Goal: Transaction & Acquisition: Purchase product/service

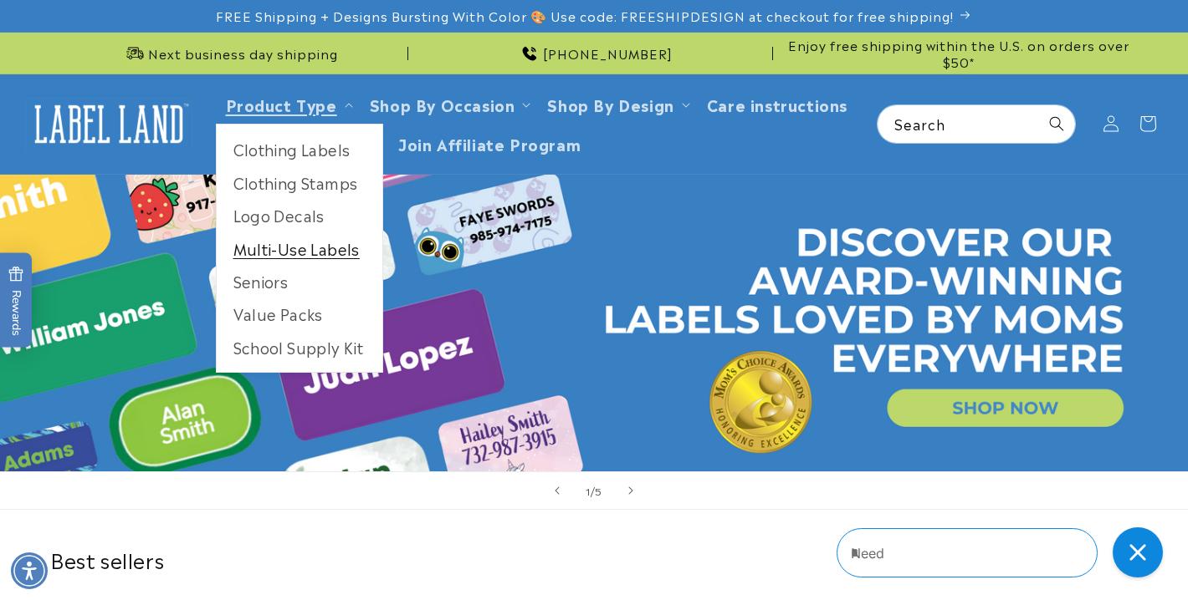
click at [280, 243] on link "Multi-Use Labels" at bounding box center [300, 248] width 166 height 33
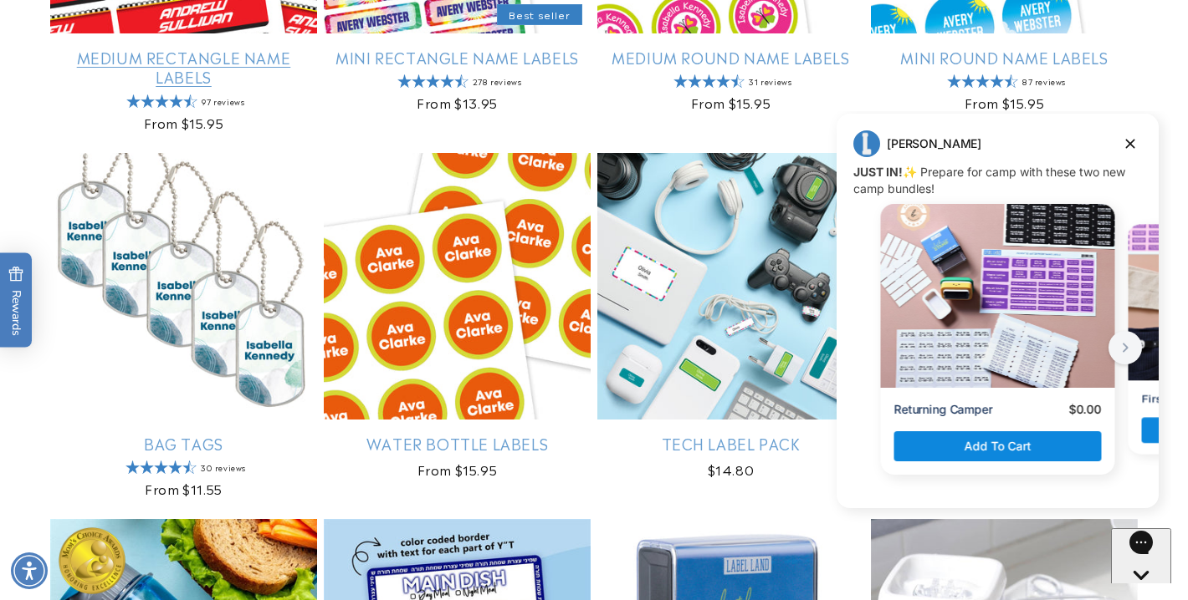
scroll to position [1305, 0]
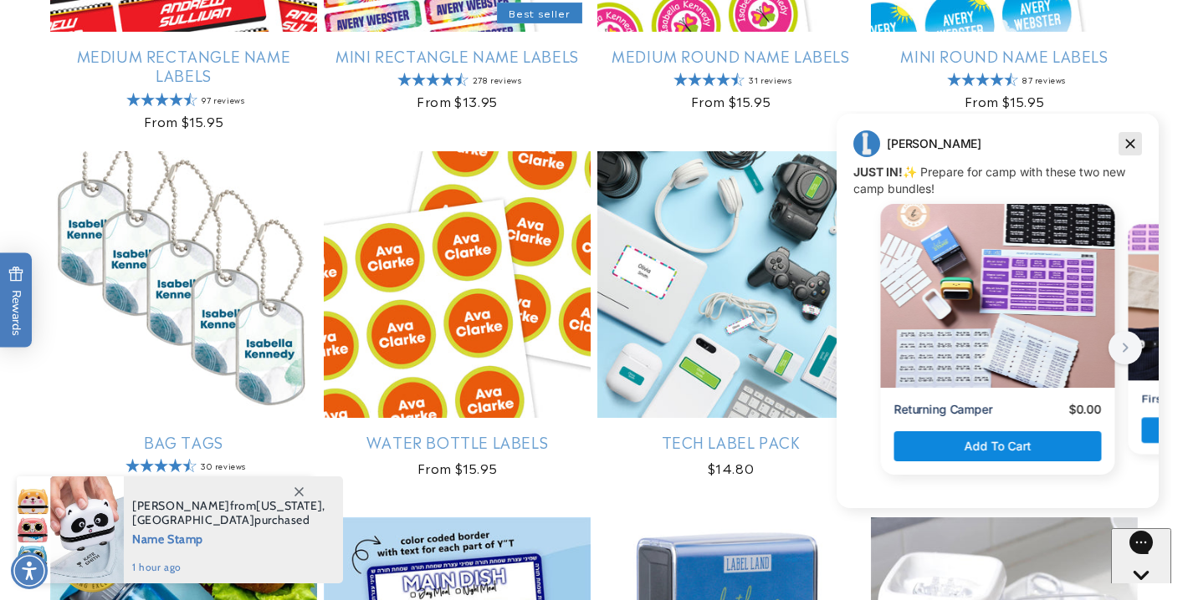
click at [1128, 137] on icon "Dismiss campaign" at bounding box center [1129, 144] width 17 height 20
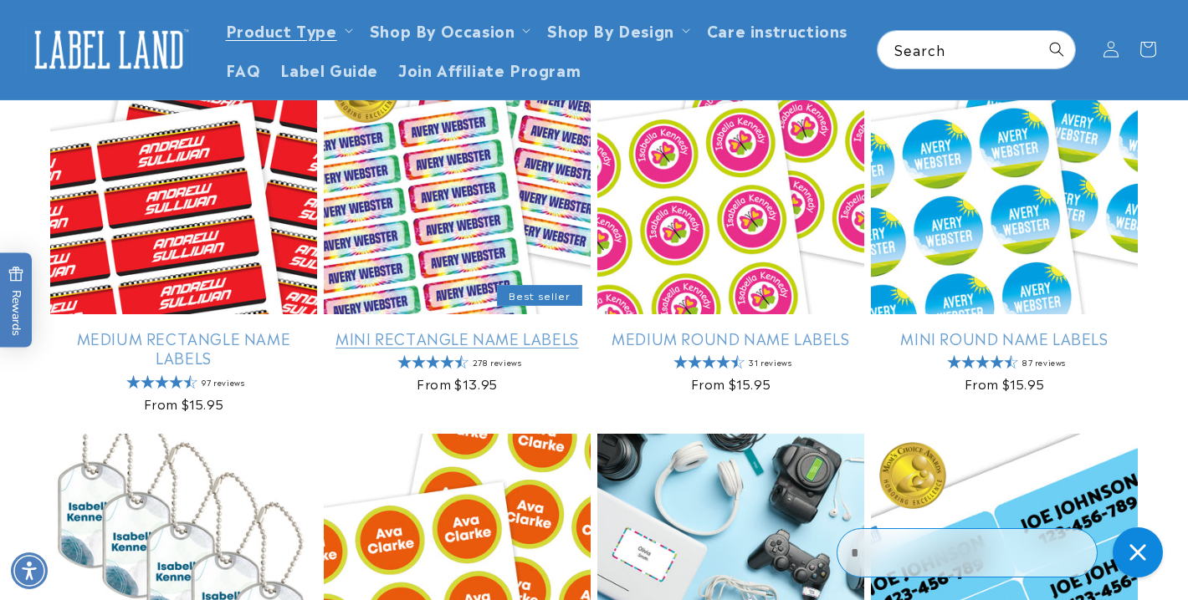
scroll to position [1009, 0]
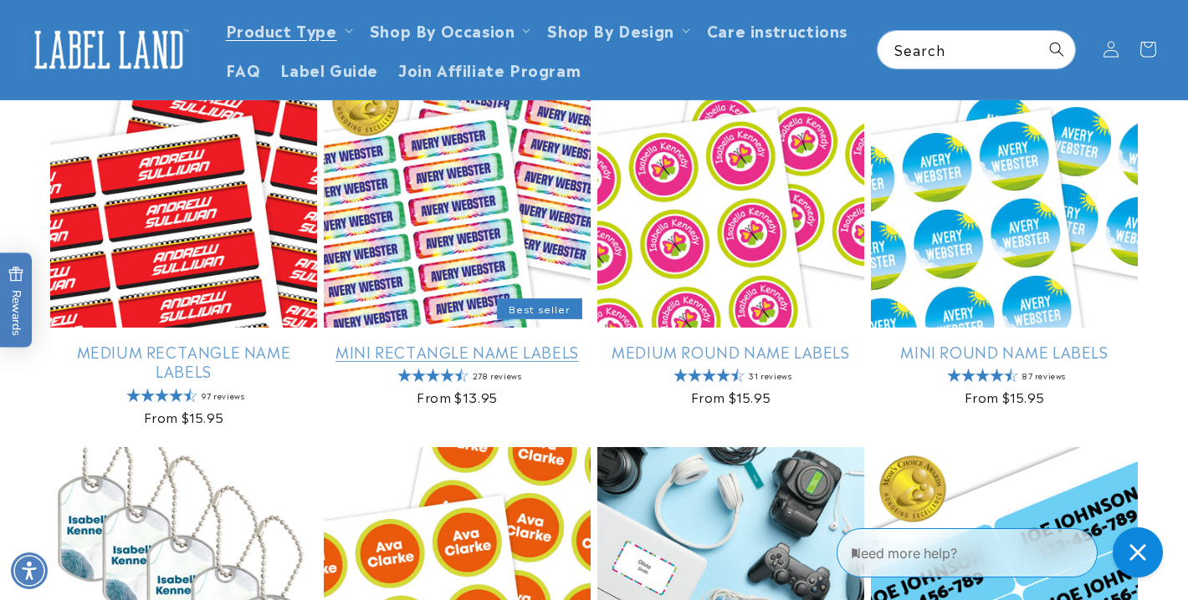
click at [403, 342] on link "Mini Rectangle Name Labels" at bounding box center [457, 351] width 267 height 19
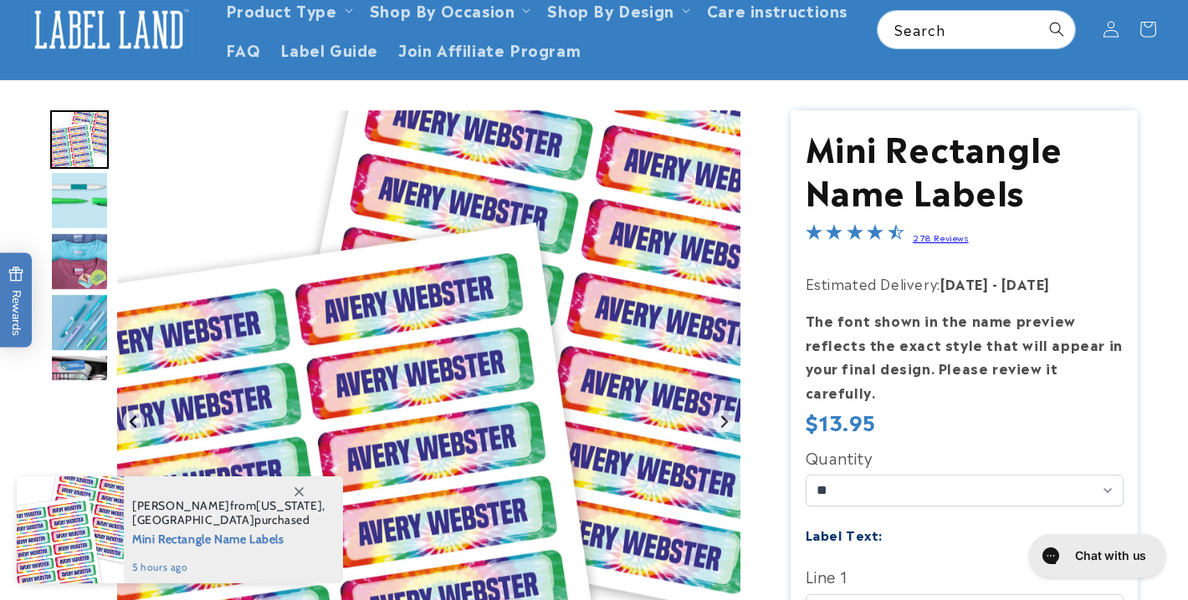
scroll to position [99, 0]
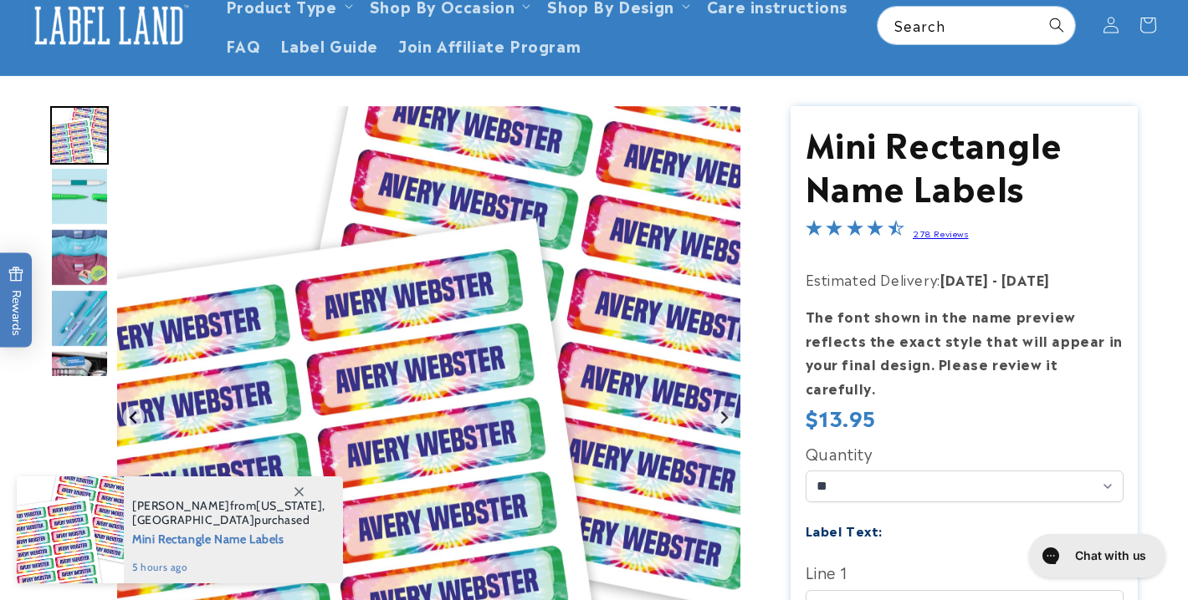
click at [91, 198] on img "Go to slide 2" at bounding box center [79, 196] width 59 height 59
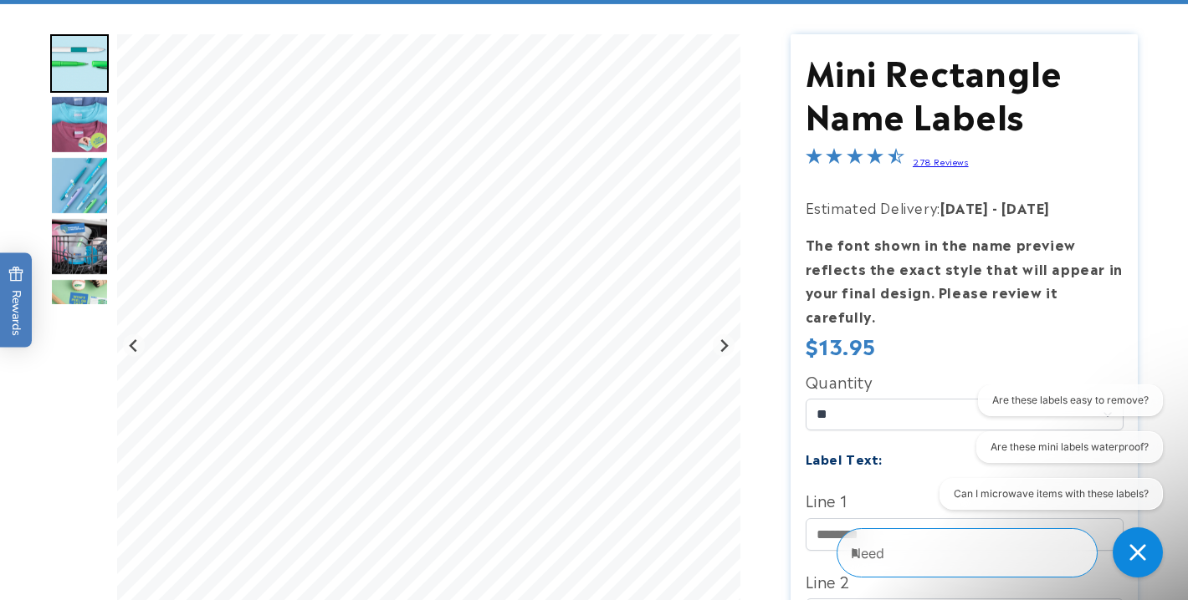
scroll to position [284, 0]
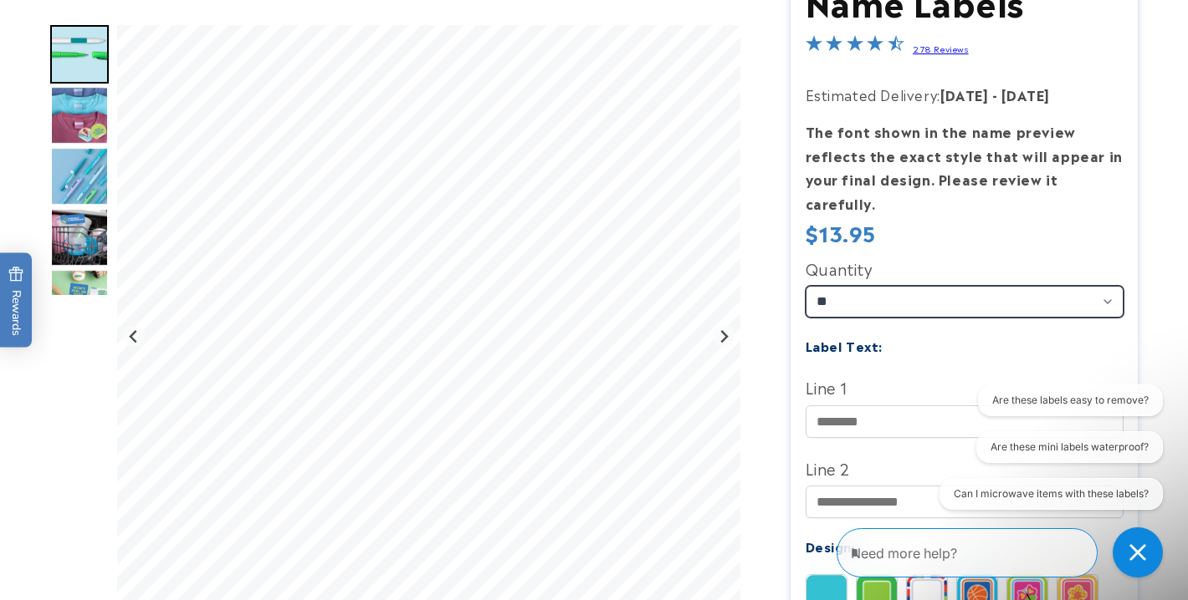
click at [901, 286] on select "** ** **" at bounding box center [964, 302] width 318 height 32
select select "**"
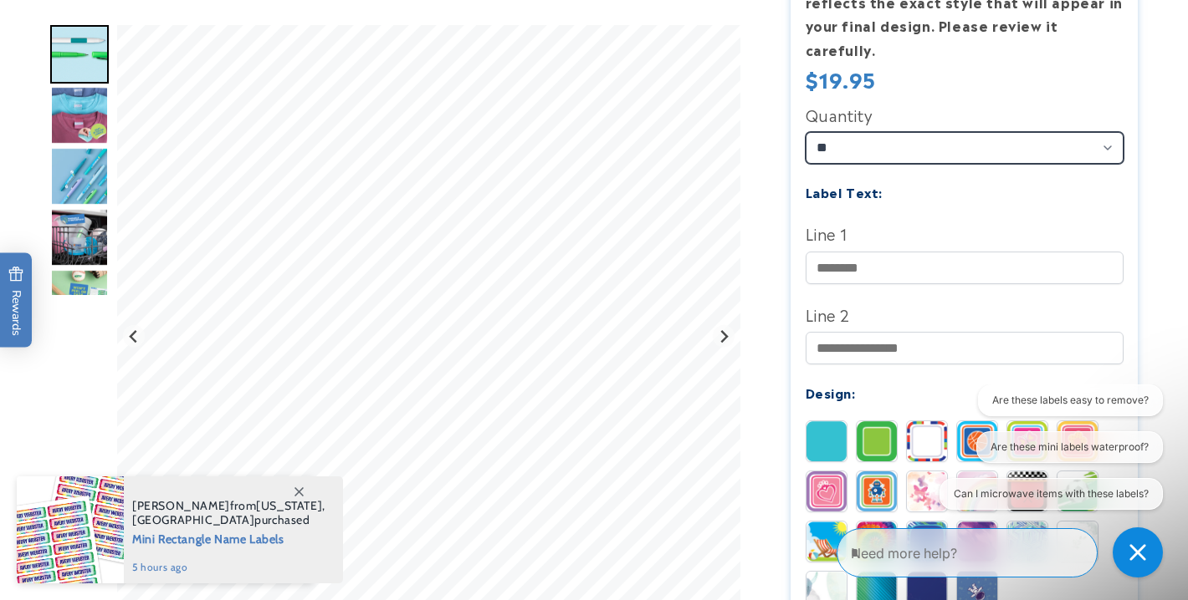
scroll to position [511, 0]
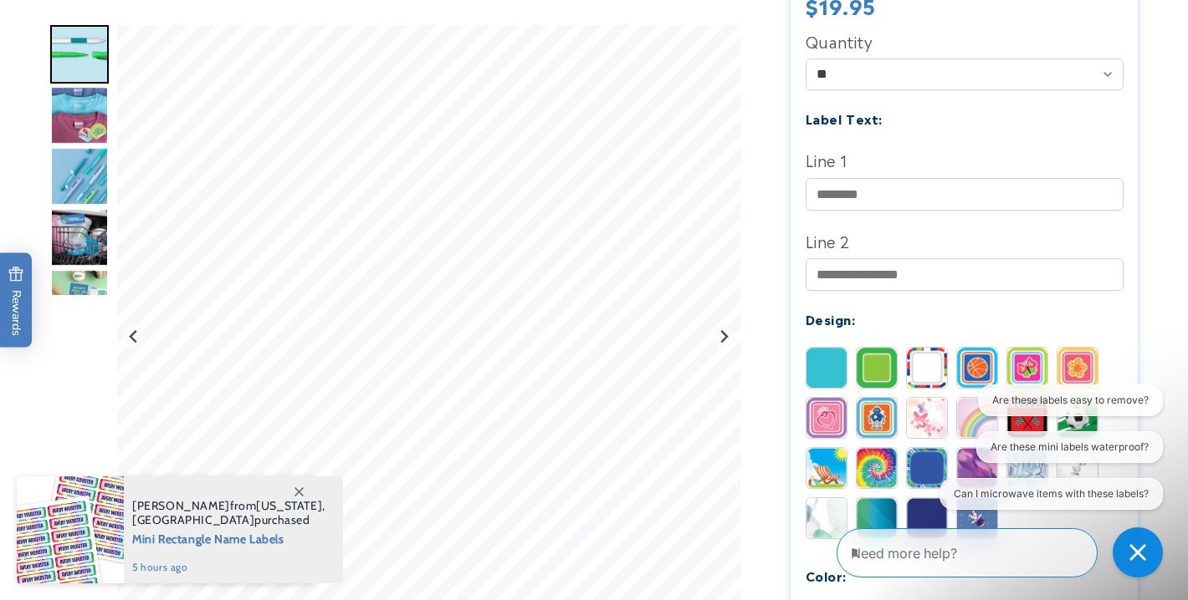
click at [65, 114] on img "Go to slide 3" at bounding box center [79, 115] width 59 height 59
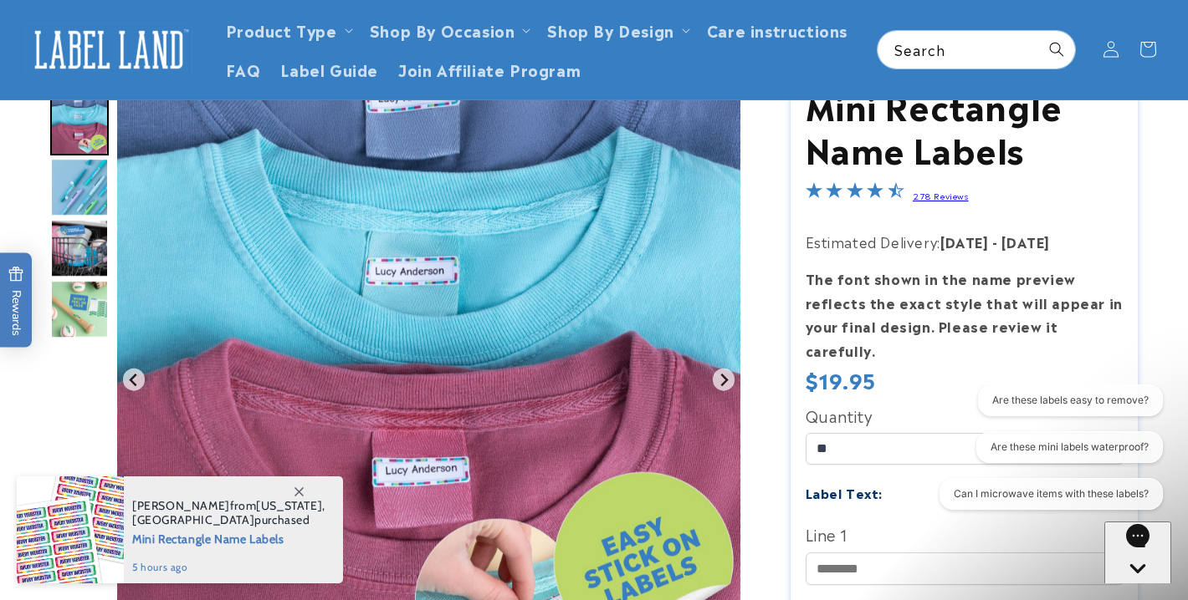
scroll to position [74, 0]
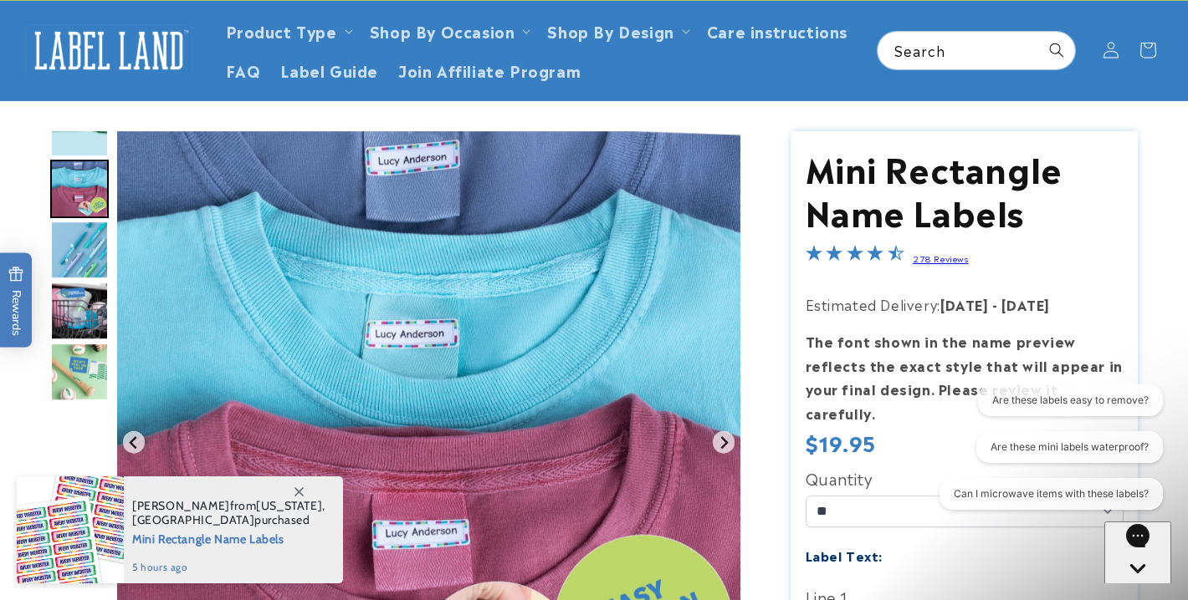
click at [70, 172] on img "Go to slide 3" at bounding box center [79, 189] width 59 height 59
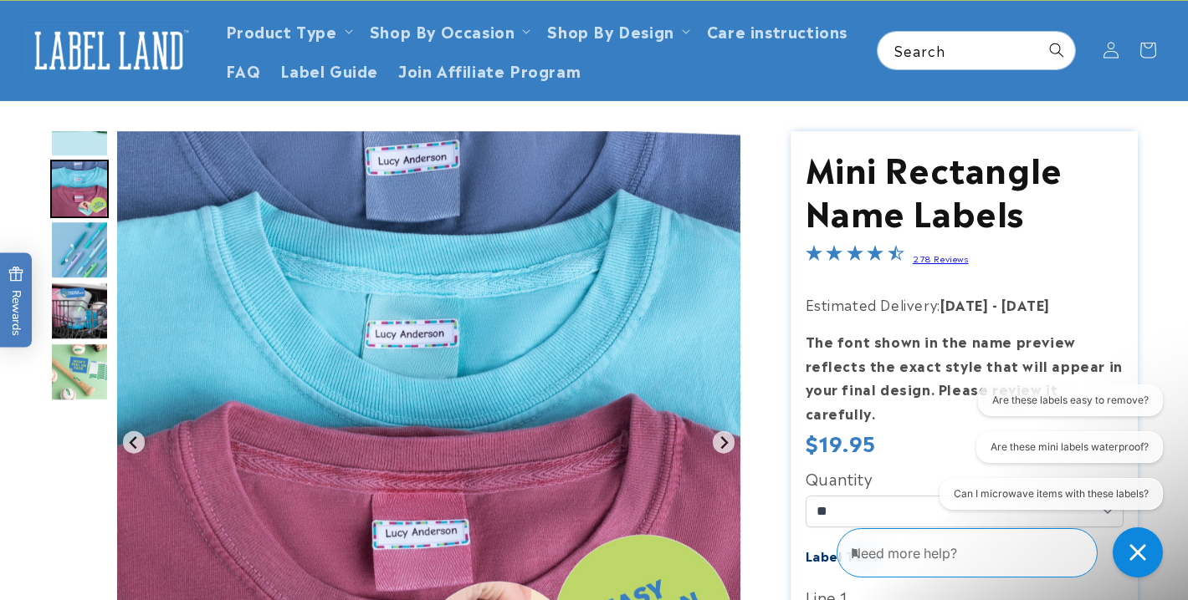
click at [77, 243] on img "Go to slide 4" at bounding box center [79, 250] width 59 height 59
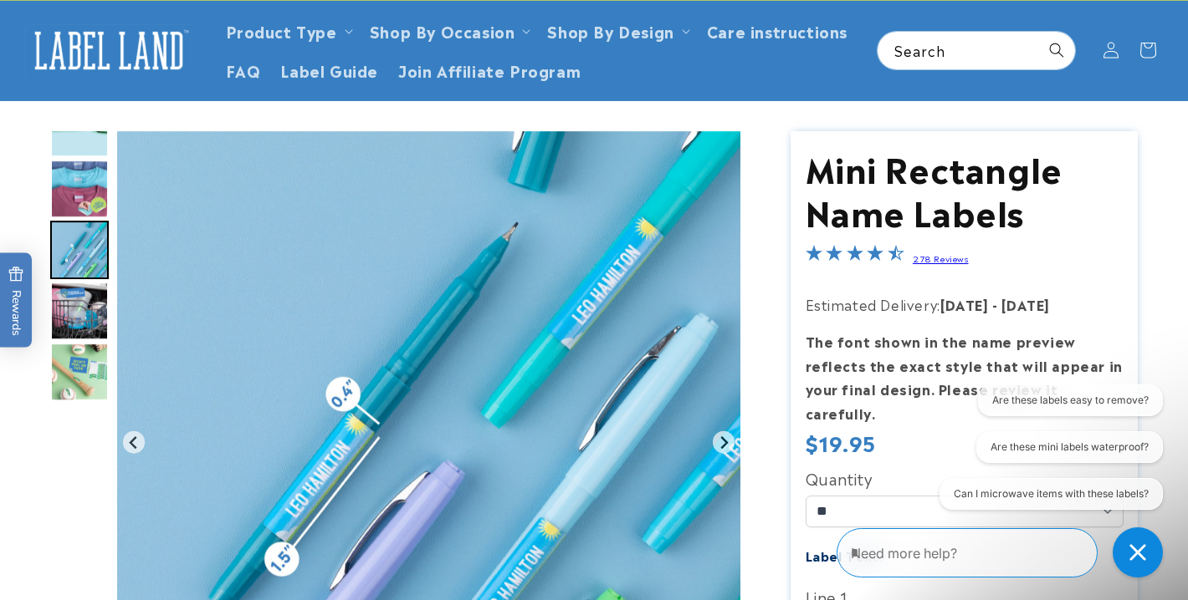
click at [79, 299] on img "Go to slide 5" at bounding box center [79, 311] width 59 height 59
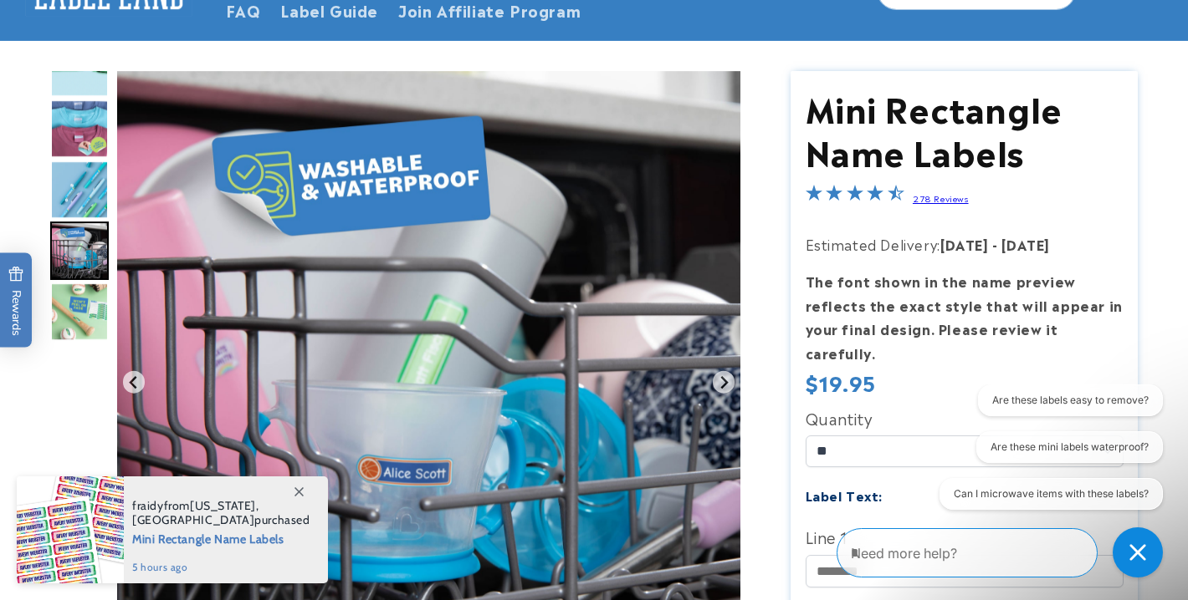
scroll to position [135, 0]
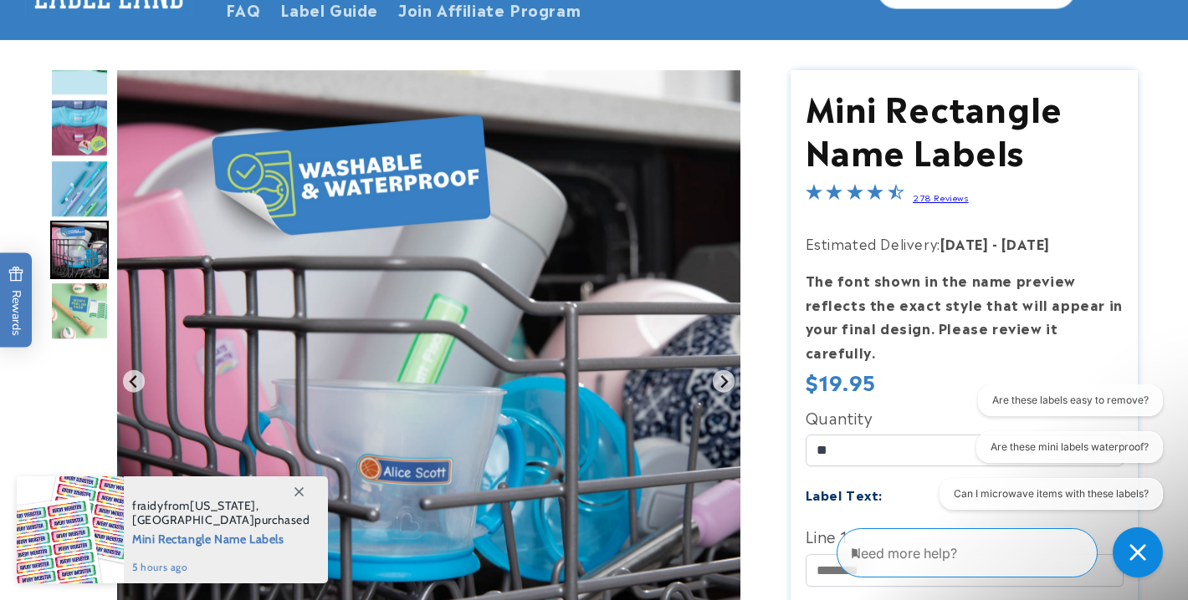
click at [79, 299] on img "Go to slide 6" at bounding box center [79, 311] width 59 height 59
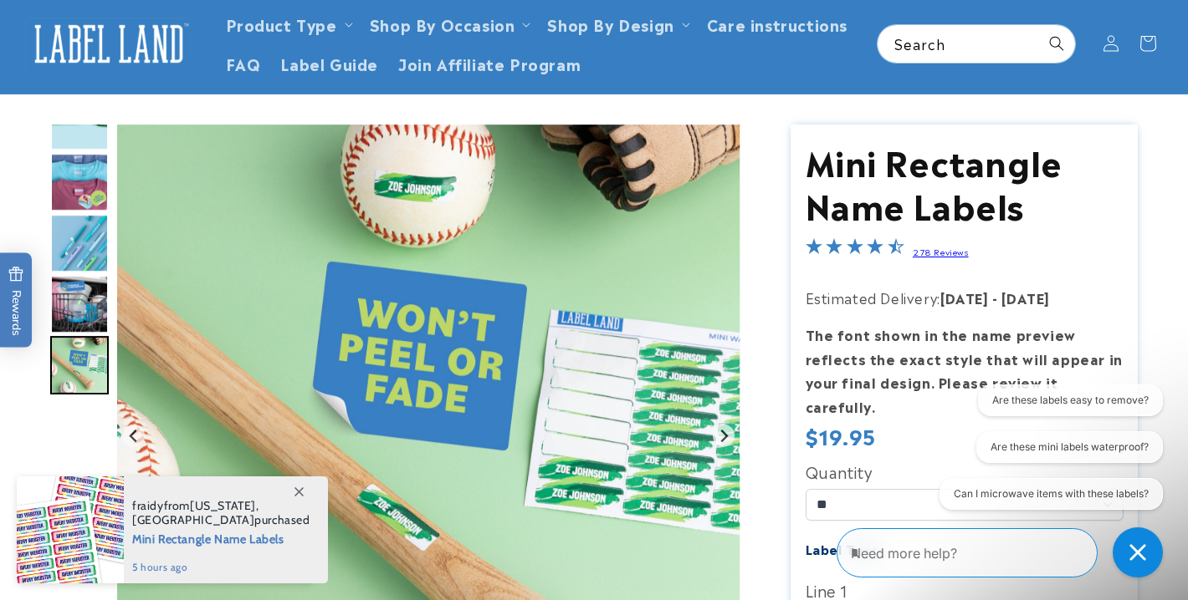
scroll to position [0, 0]
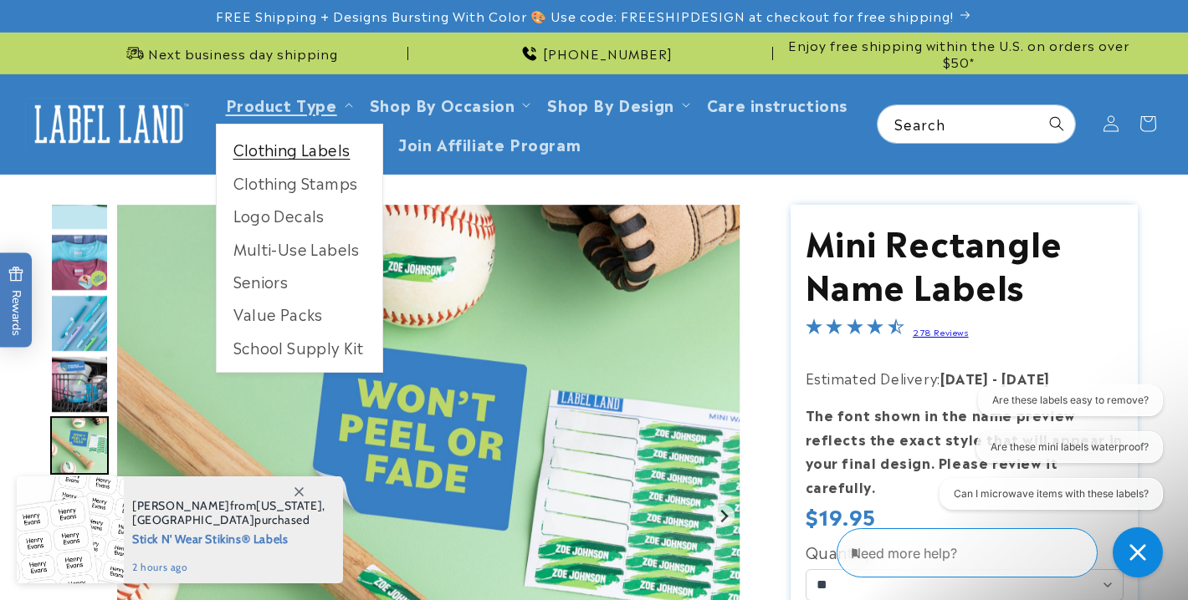
click at [310, 148] on link "Clothing Labels" at bounding box center [300, 149] width 166 height 33
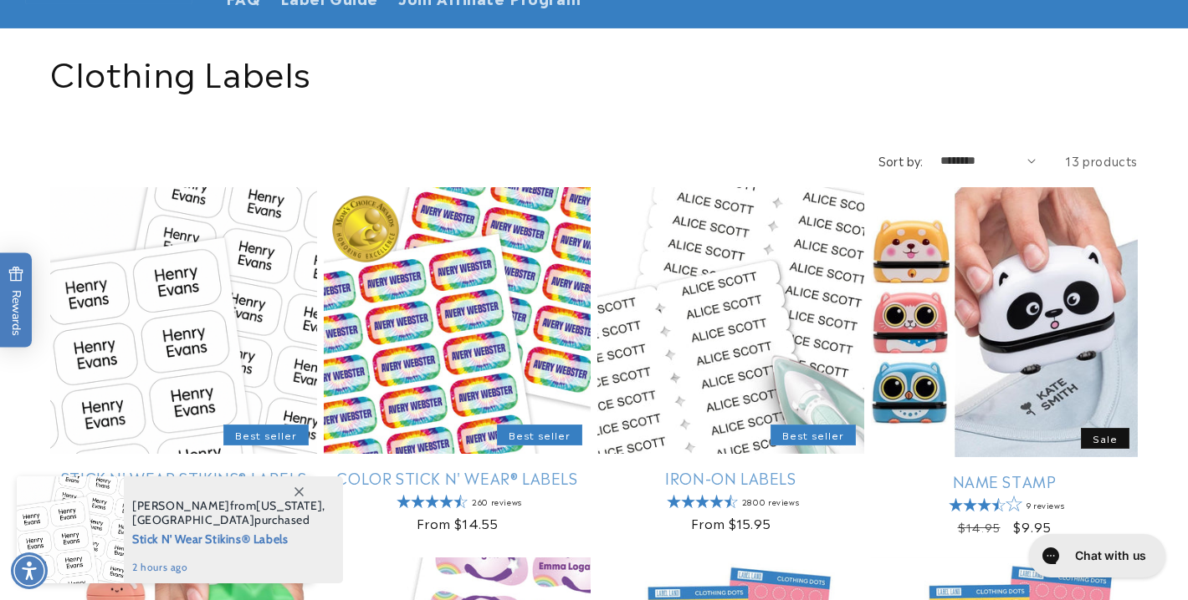
scroll to position [259, 0]
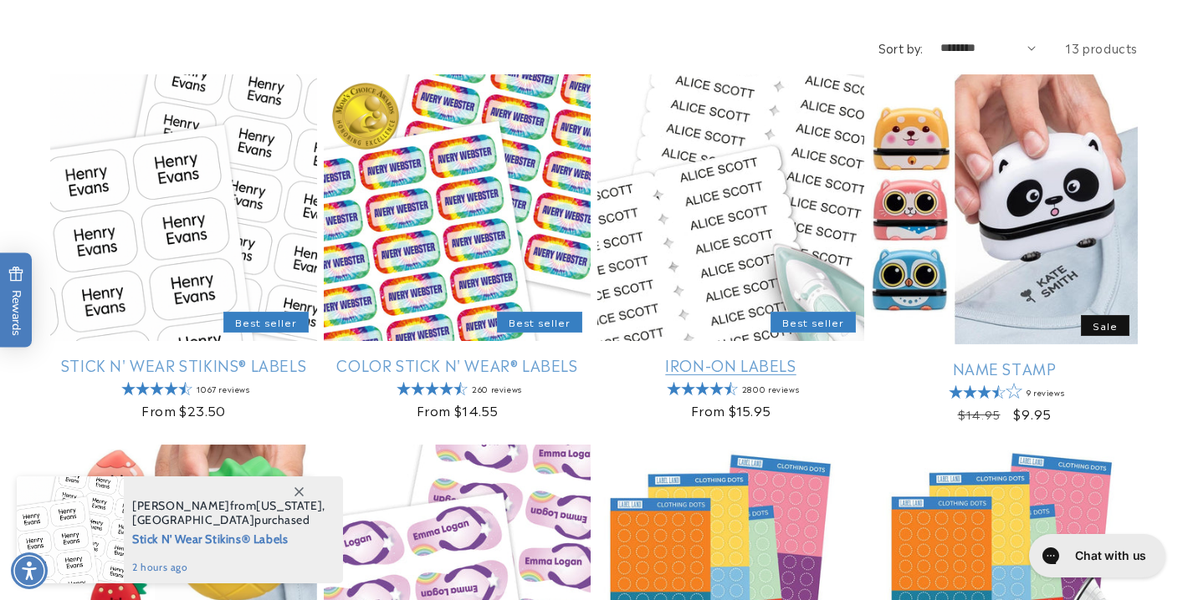
click at [789, 355] on link "Iron-On Labels" at bounding box center [730, 364] width 267 height 19
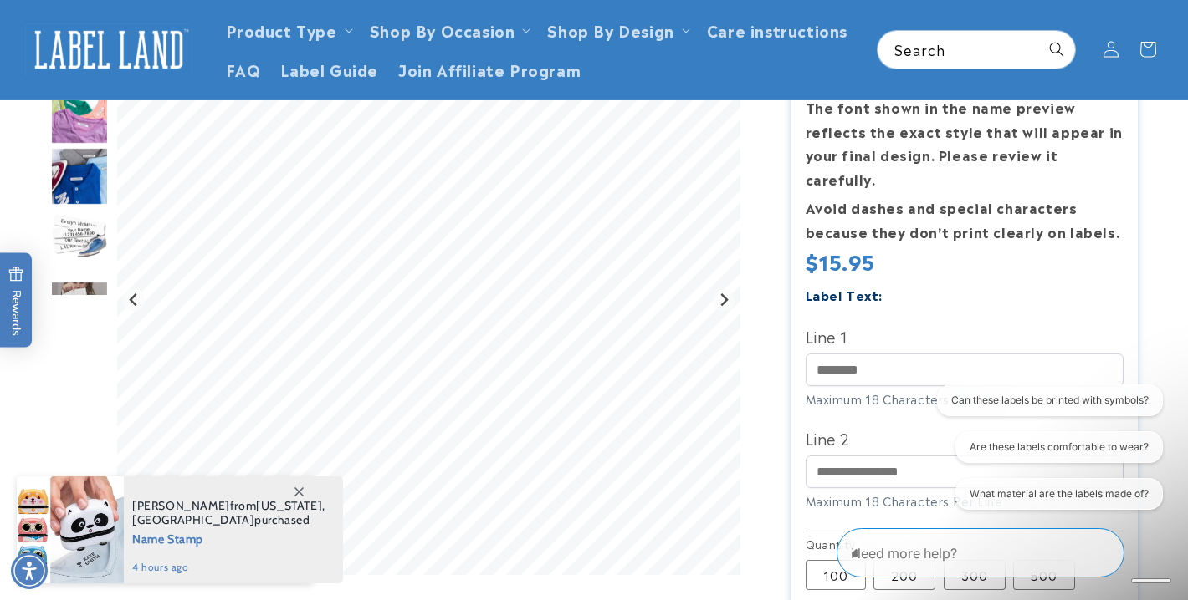
scroll to position [231, 0]
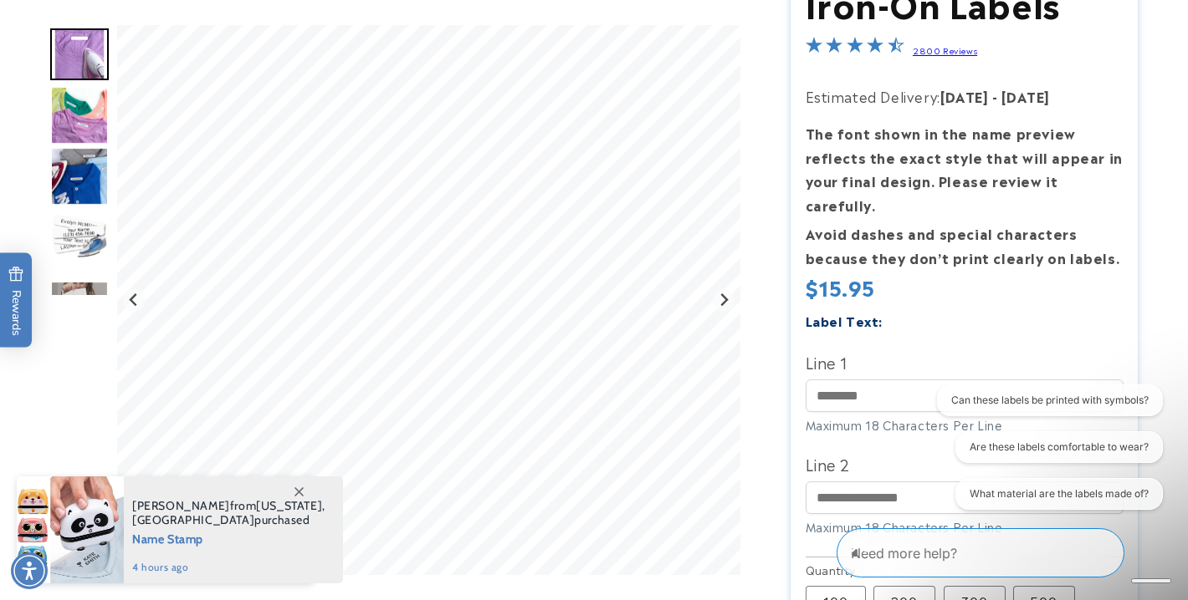
click at [69, 112] on img "Go to slide 2" at bounding box center [79, 115] width 59 height 59
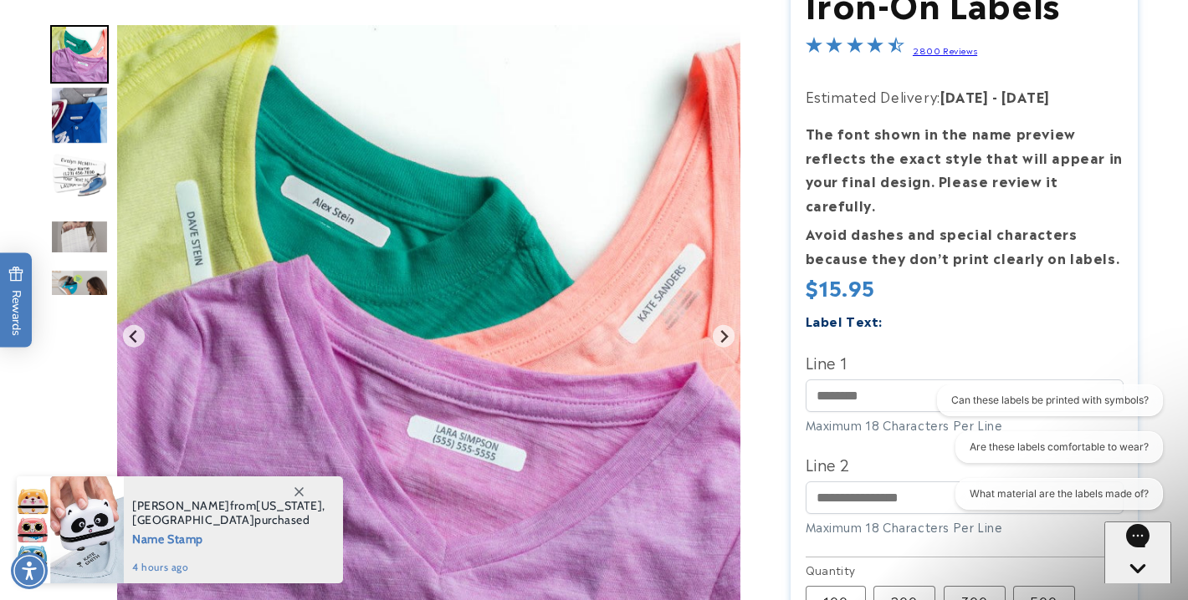
click at [86, 67] on img "Go to slide 2" at bounding box center [79, 54] width 59 height 59
click at [69, 181] on img "Go to slide 4" at bounding box center [79, 176] width 59 height 59
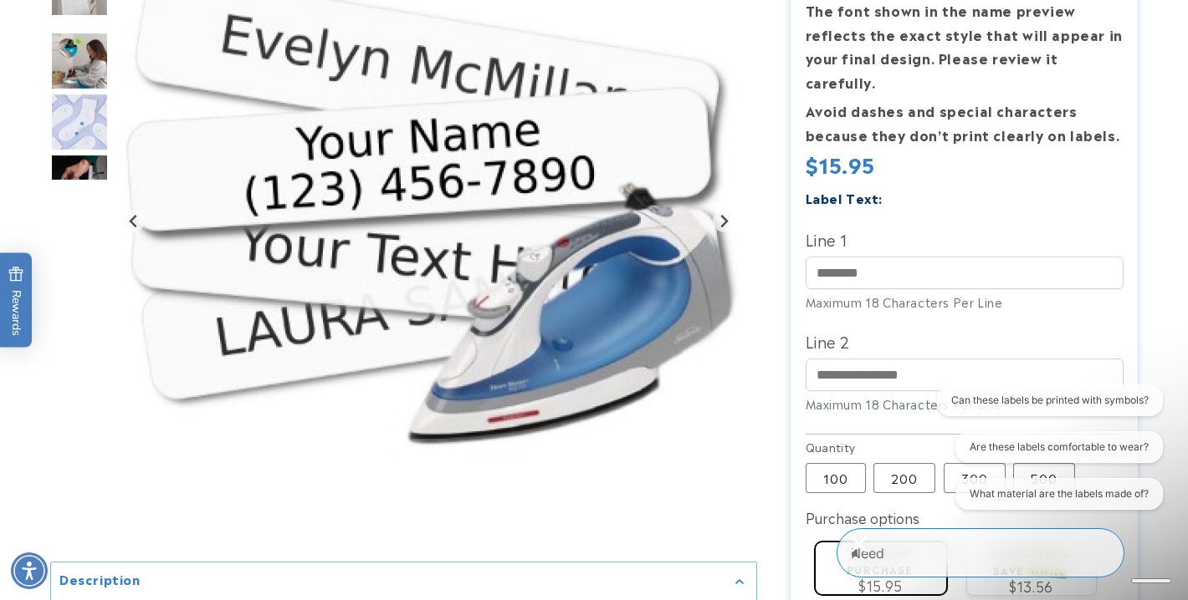
scroll to position [355, 0]
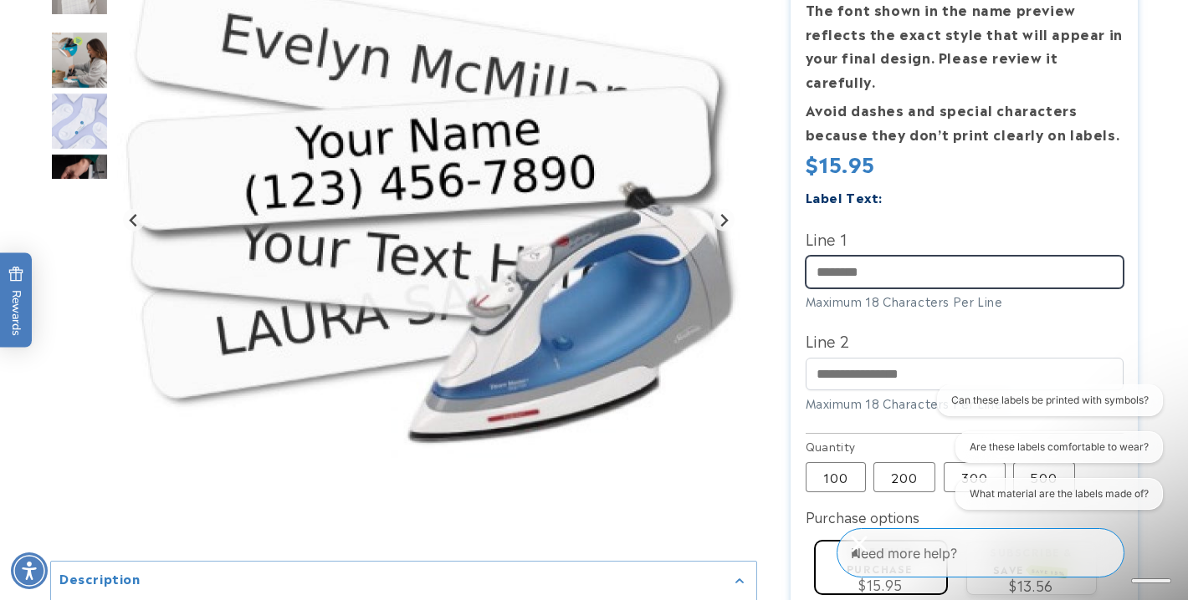
click at [892, 256] on input "Line 1" at bounding box center [964, 272] width 318 height 33
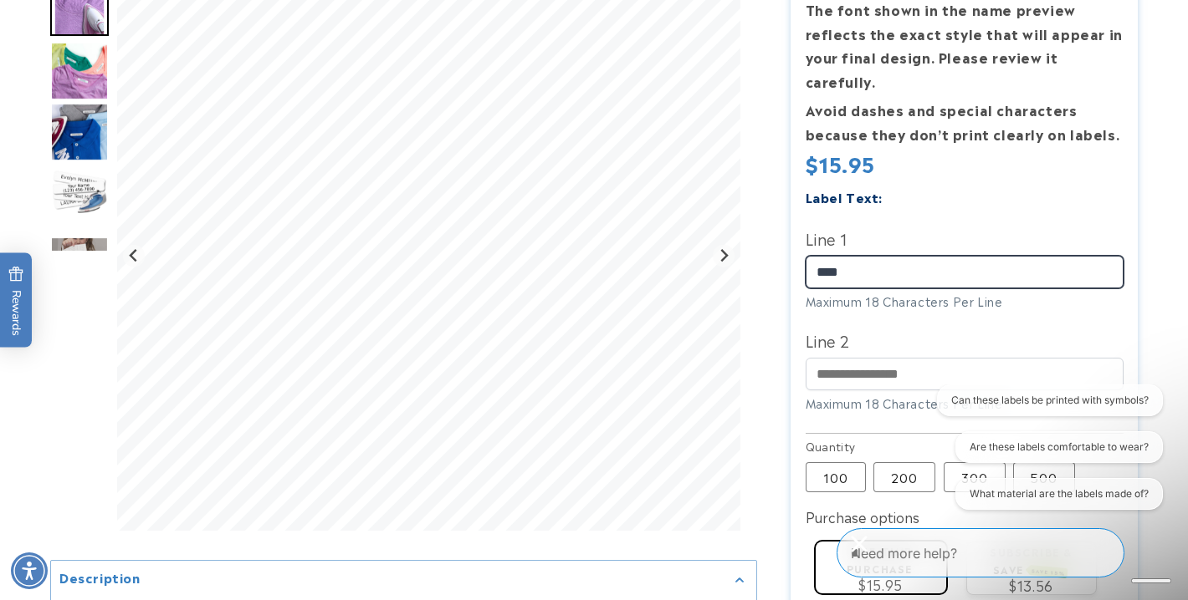
type input "****"
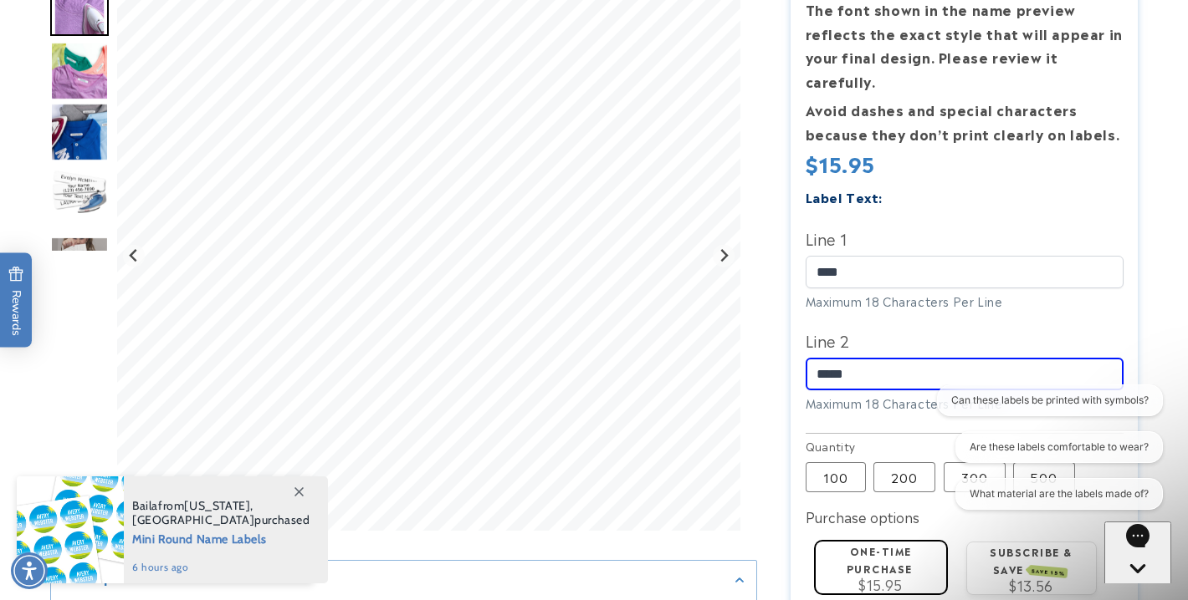
click at [806, 397] on div "Label Text: Line 1 **** Maximum 18 Characters Per Line Line 2 *****" at bounding box center [964, 308] width 318 height 244
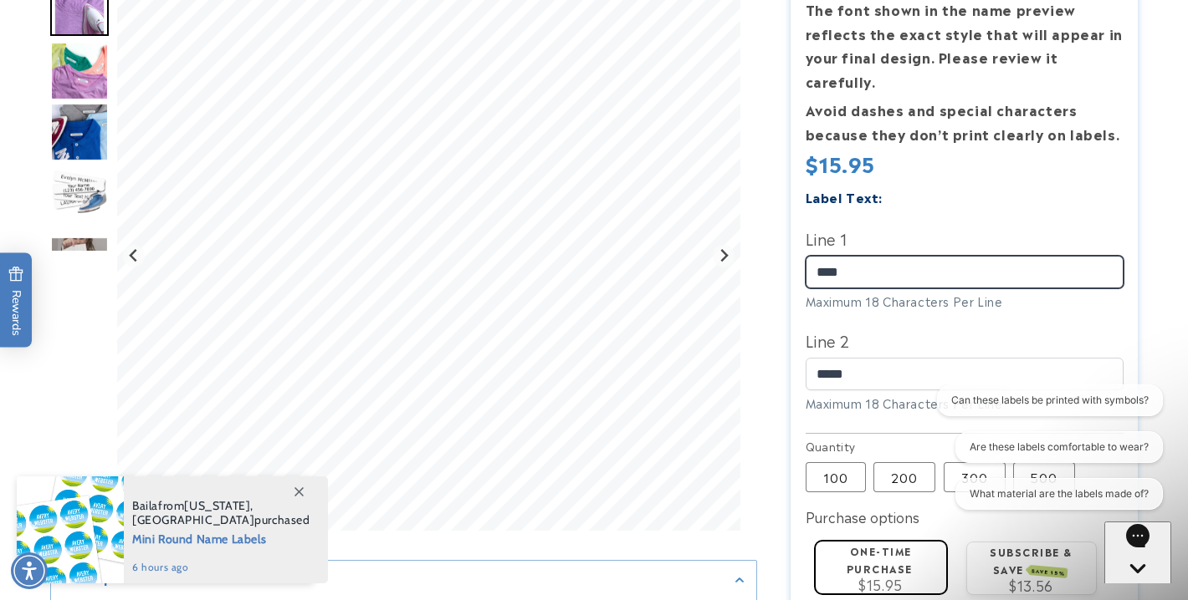
click at [868, 256] on input "****" at bounding box center [964, 272] width 318 height 33
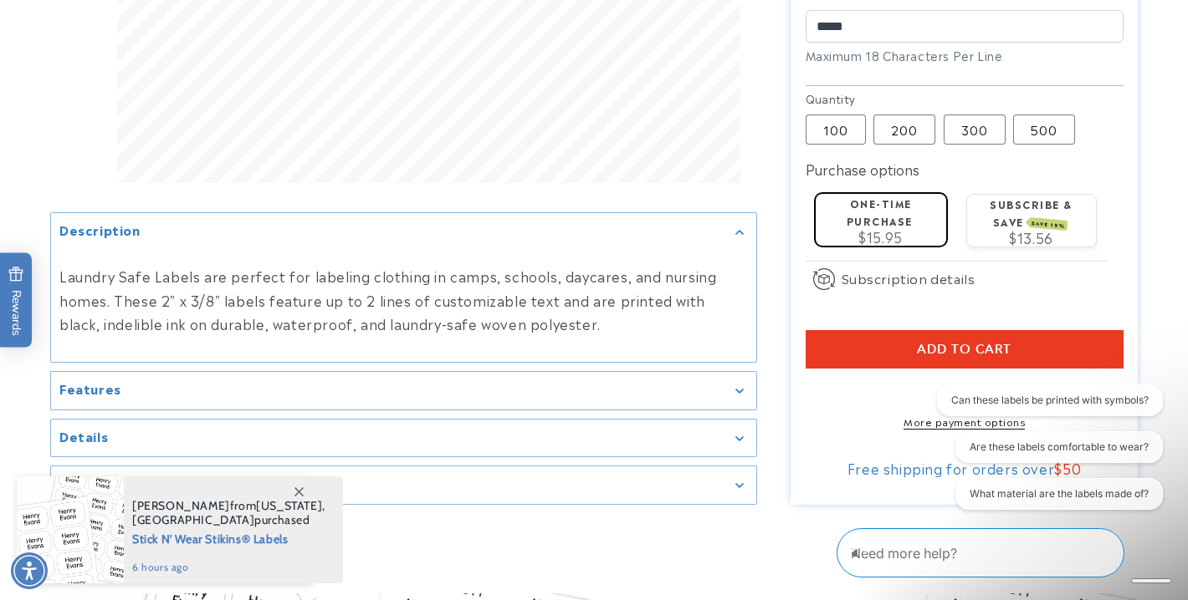
scroll to position [705, 0]
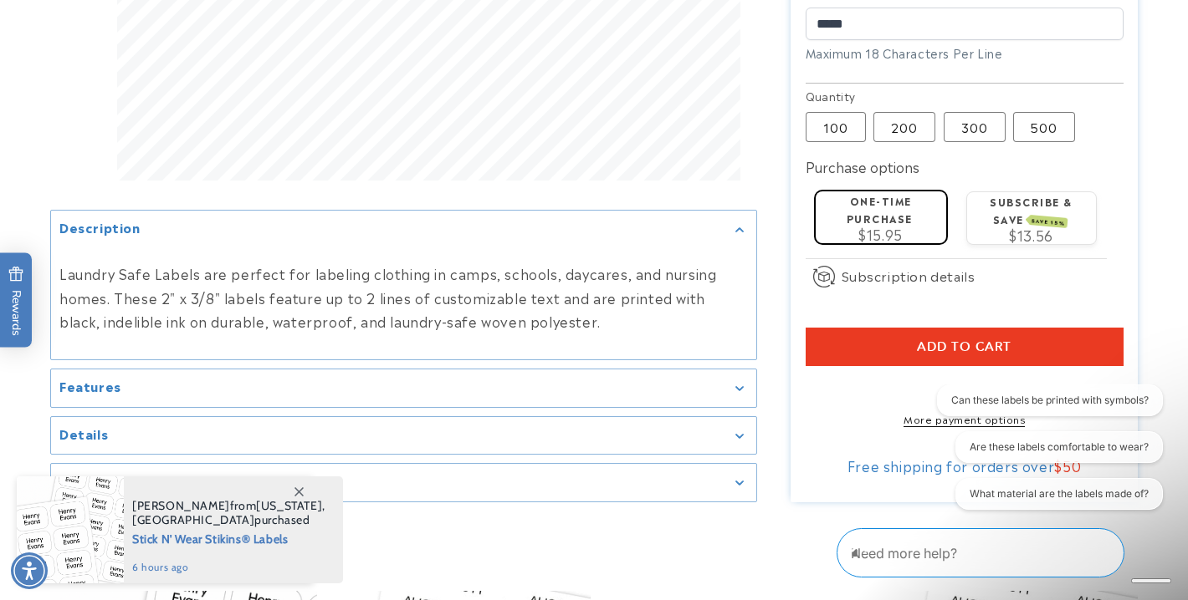
click at [905, 328] on button "Add to cart" at bounding box center [964, 347] width 318 height 38
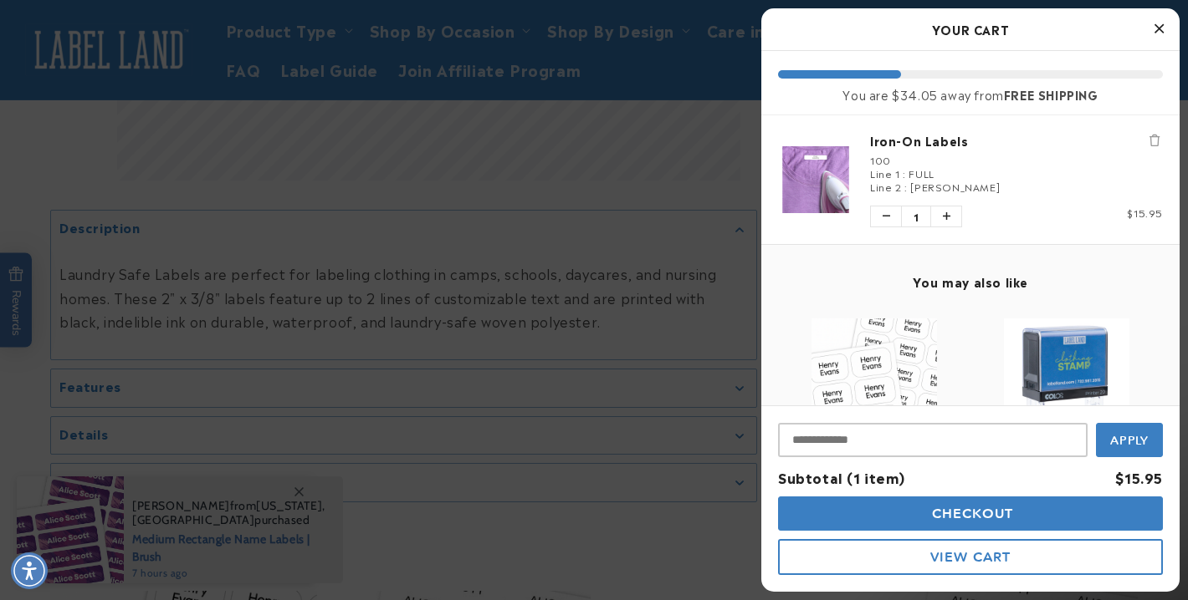
click at [665, 227] on div at bounding box center [594, 300] width 1188 height 600
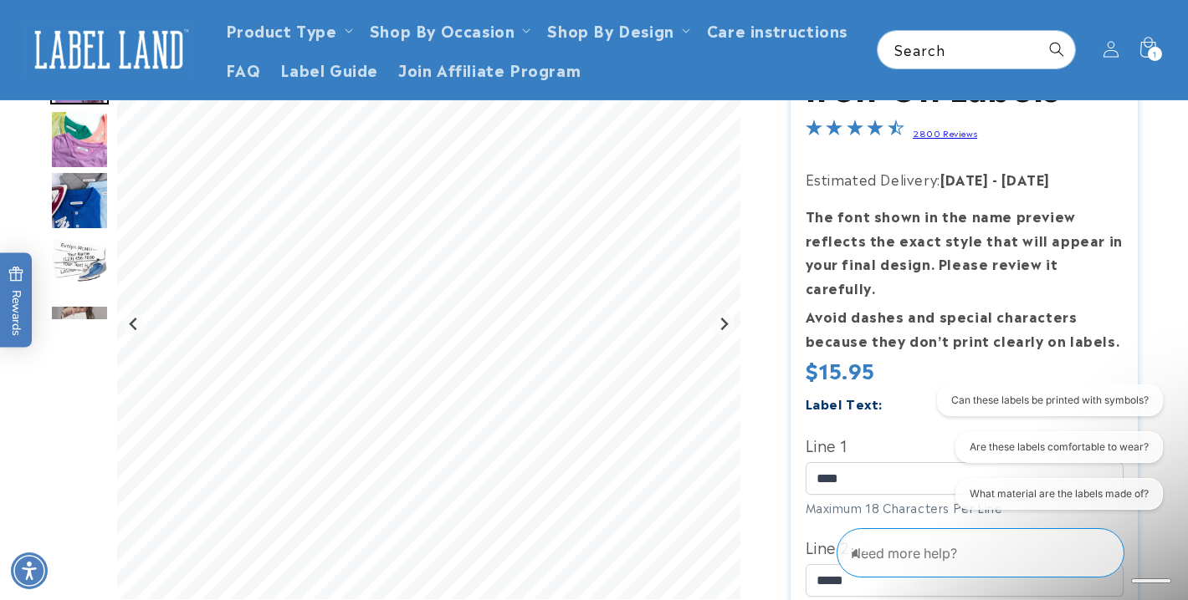
scroll to position [138, 0]
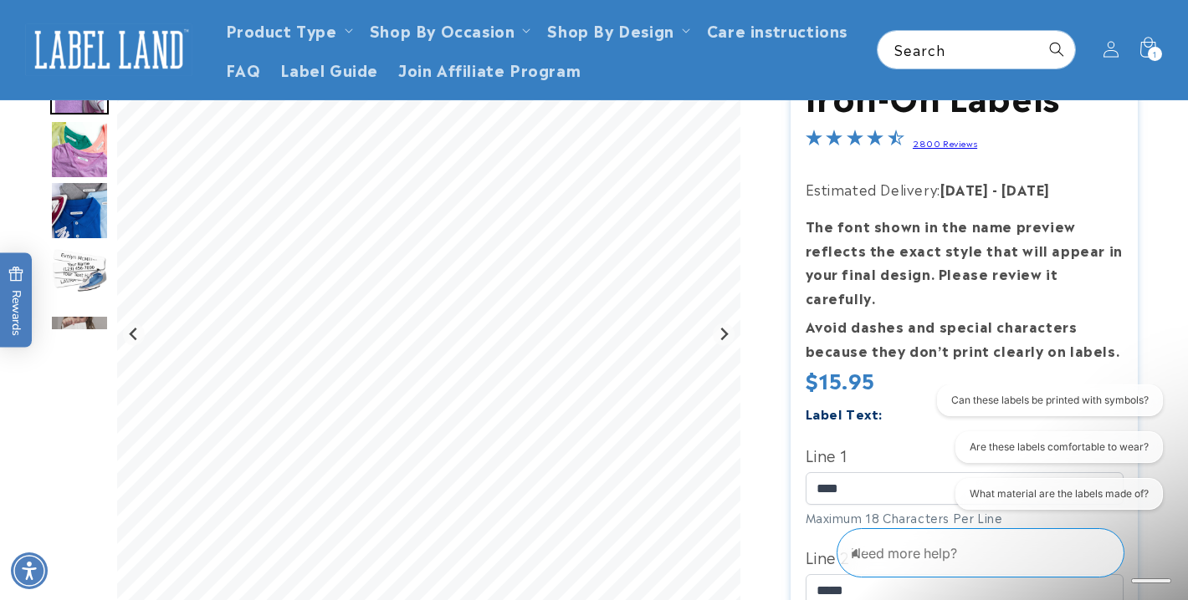
click at [55, 168] on img "Go to slide 2" at bounding box center [79, 149] width 59 height 59
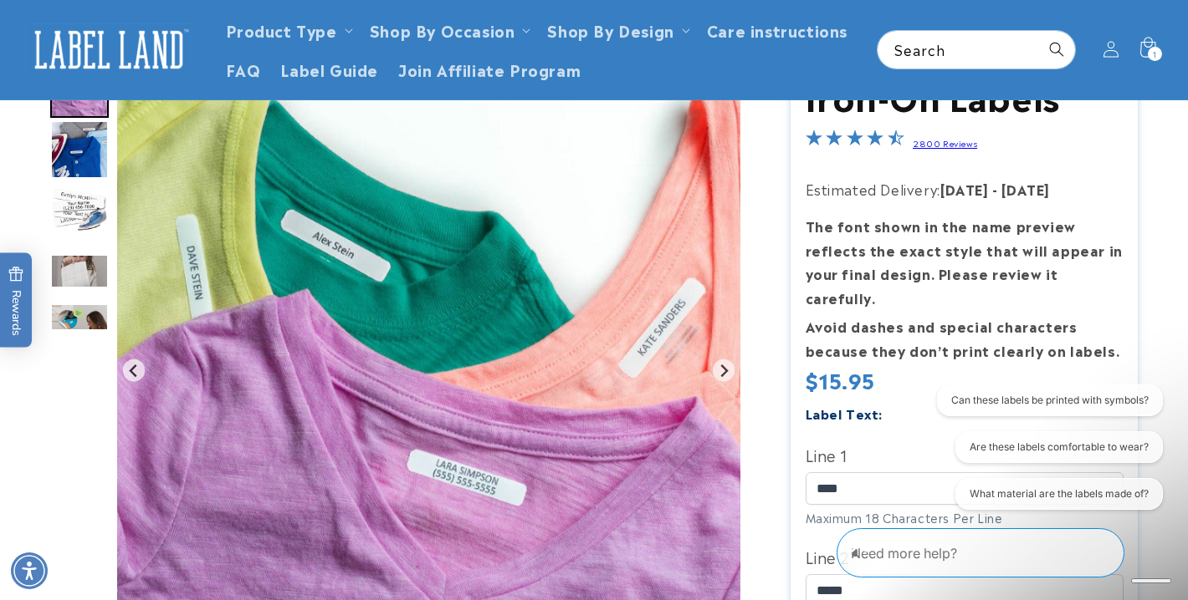
scroll to position [0, 0]
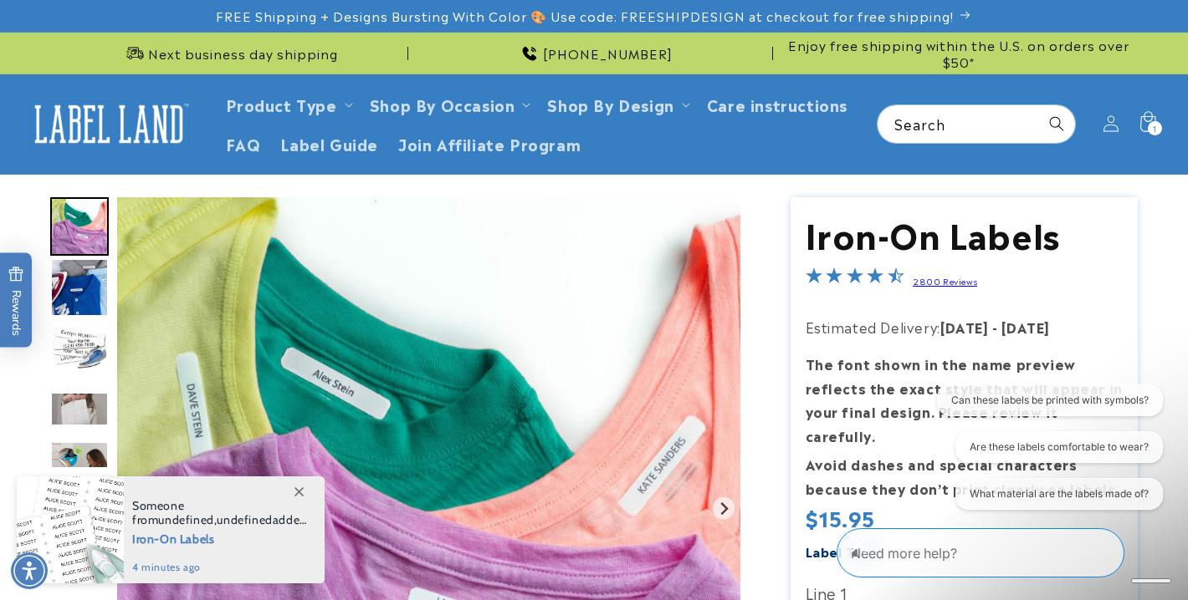
click at [85, 342] on img "Go to slide 4" at bounding box center [79, 348] width 59 height 59
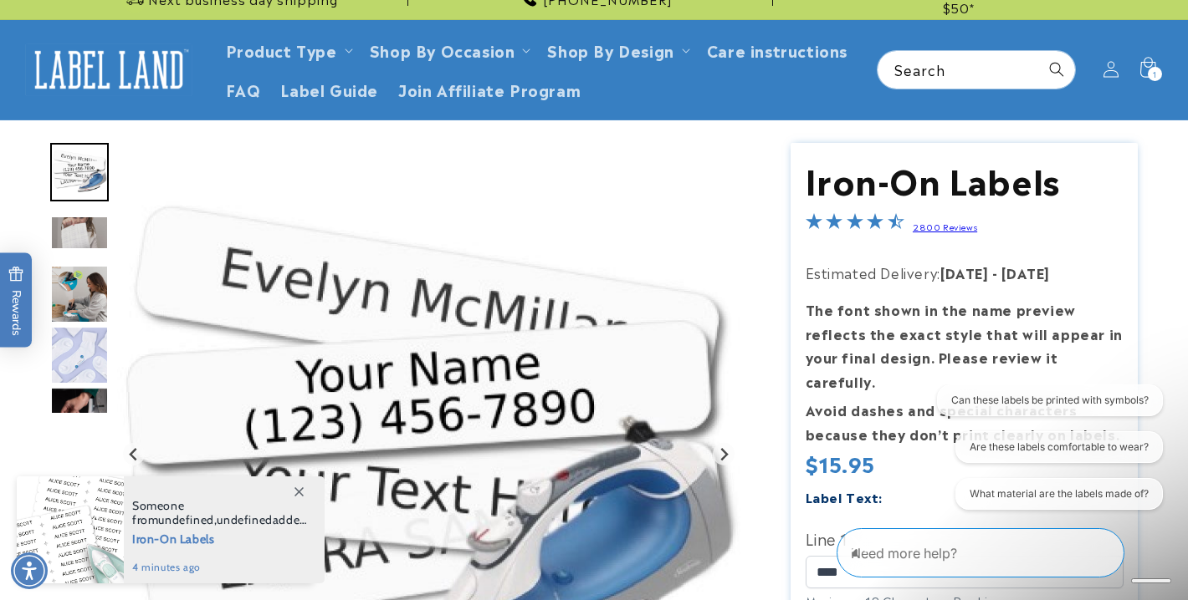
scroll to position [59, 0]
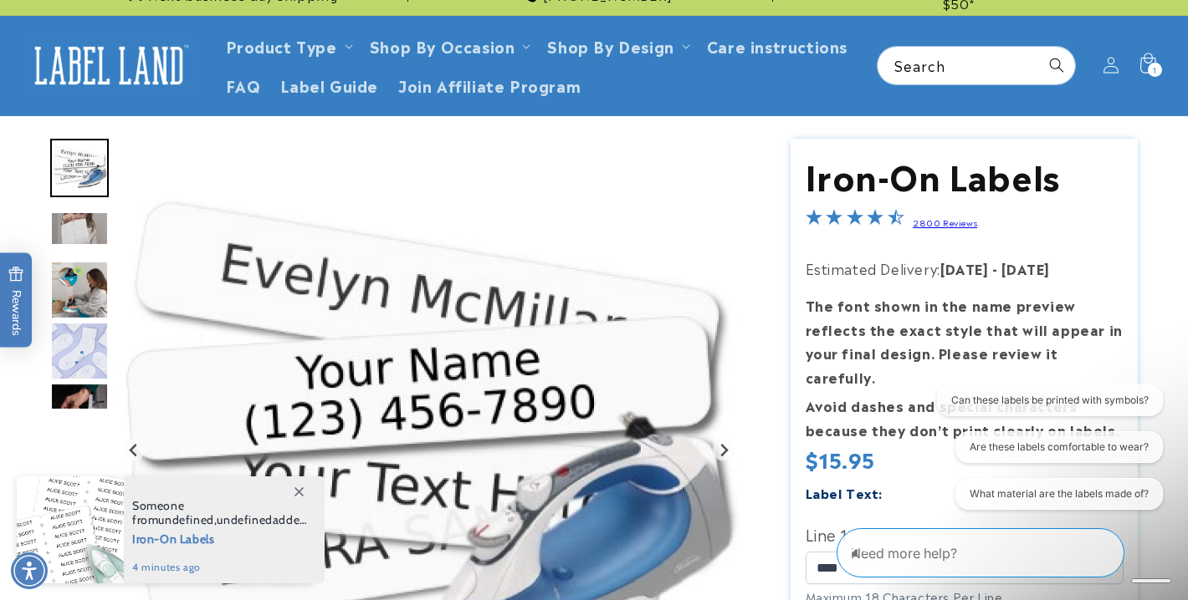
click at [88, 233] on img "Go to slide 5" at bounding box center [79, 229] width 59 height 34
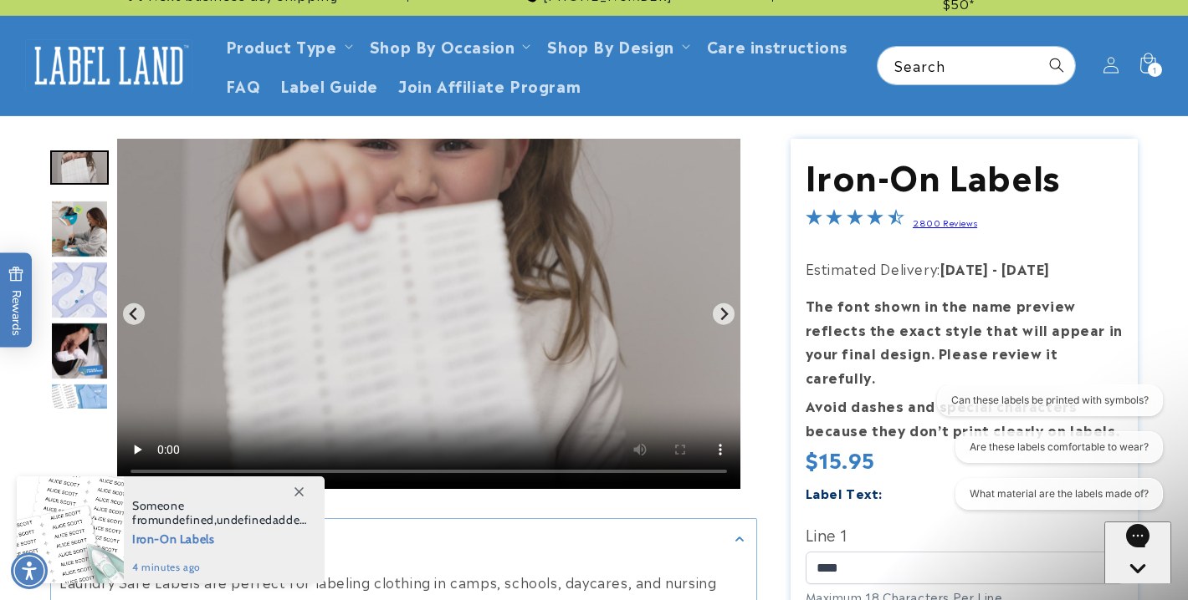
click at [83, 222] on img "Go to slide 6" at bounding box center [79, 229] width 59 height 59
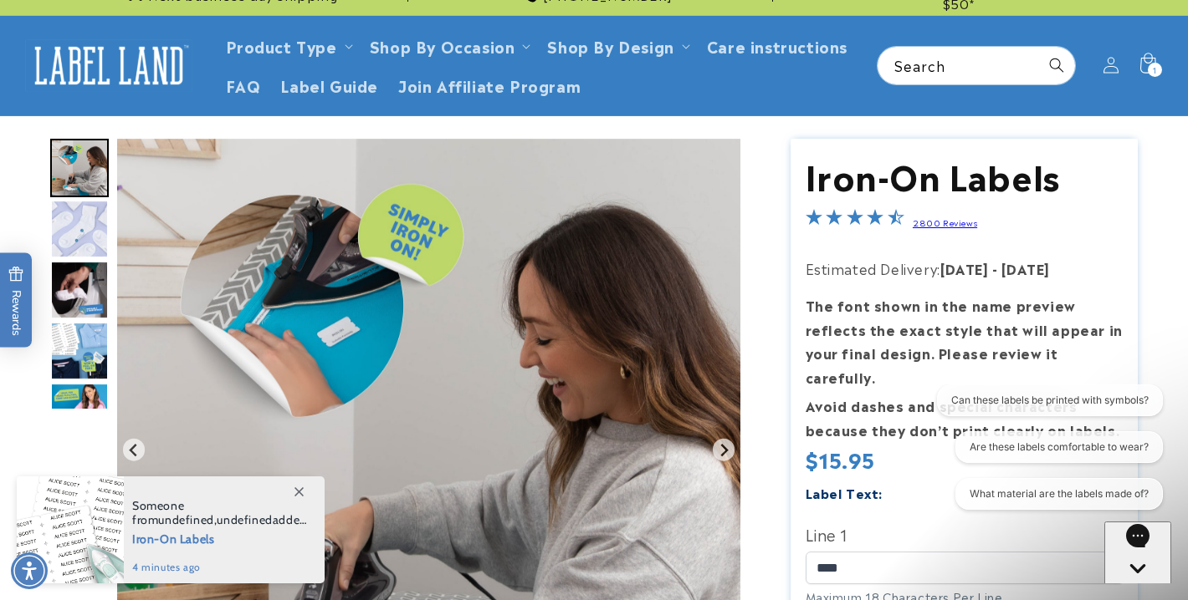
click at [83, 222] on img "Go to slide 7" at bounding box center [79, 229] width 59 height 59
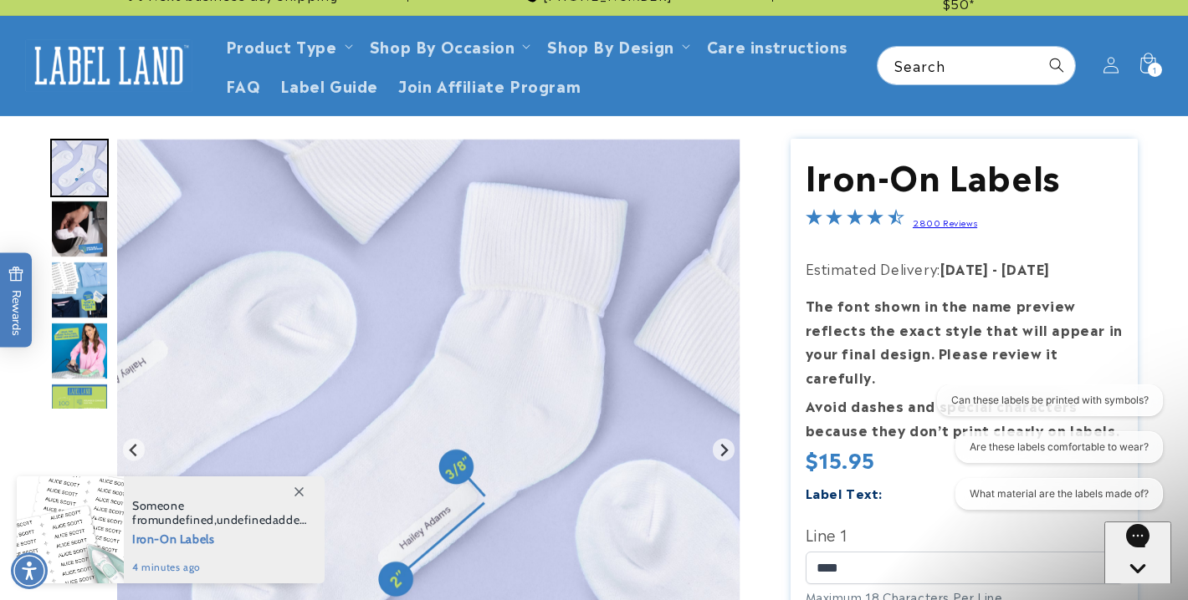
click at [83, 222] on img "Go to slide 8" at bounding box center [79, 229] width 59 height 59
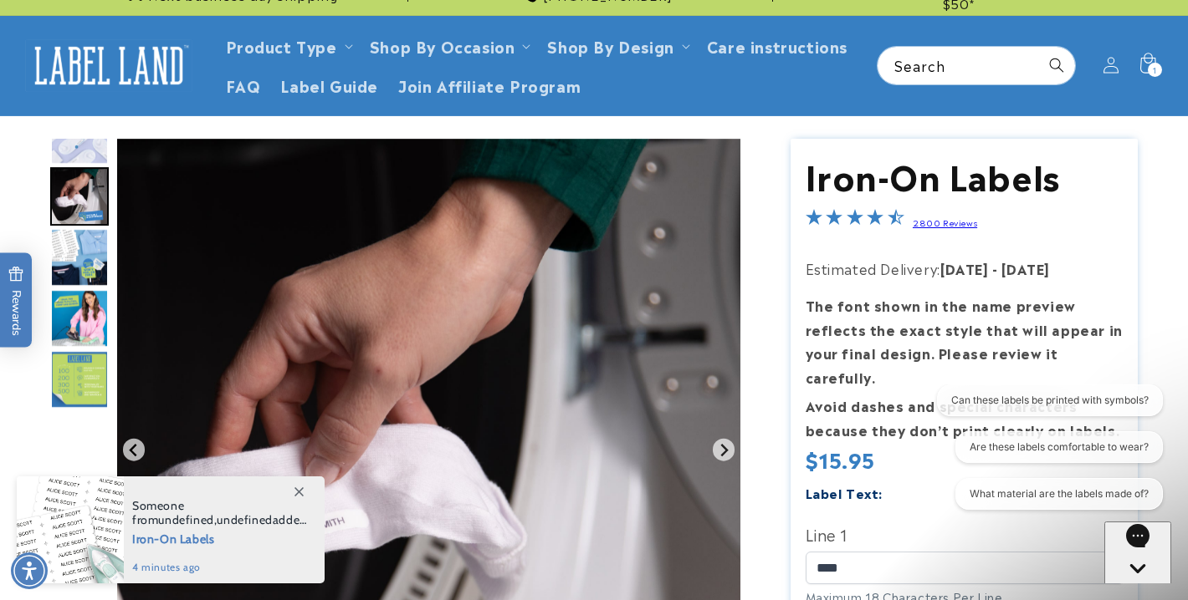
click at [83, 222] on img "Go to slide 8" at bounding box center [79, 196] width 59 height 59
click at [83, 242] on img "Go to slide 9" at bounding box center [79, 257] width 59 height 59
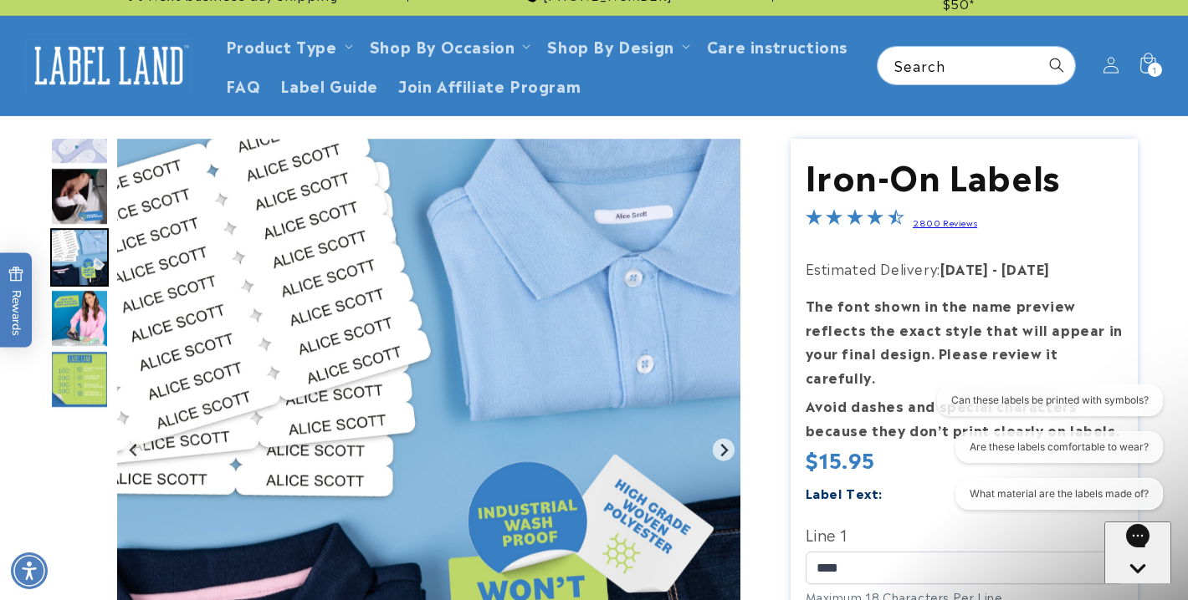
click at [74, 329] on img "Go to slide 10" at bounding box center [79, 318] width 59 height 59
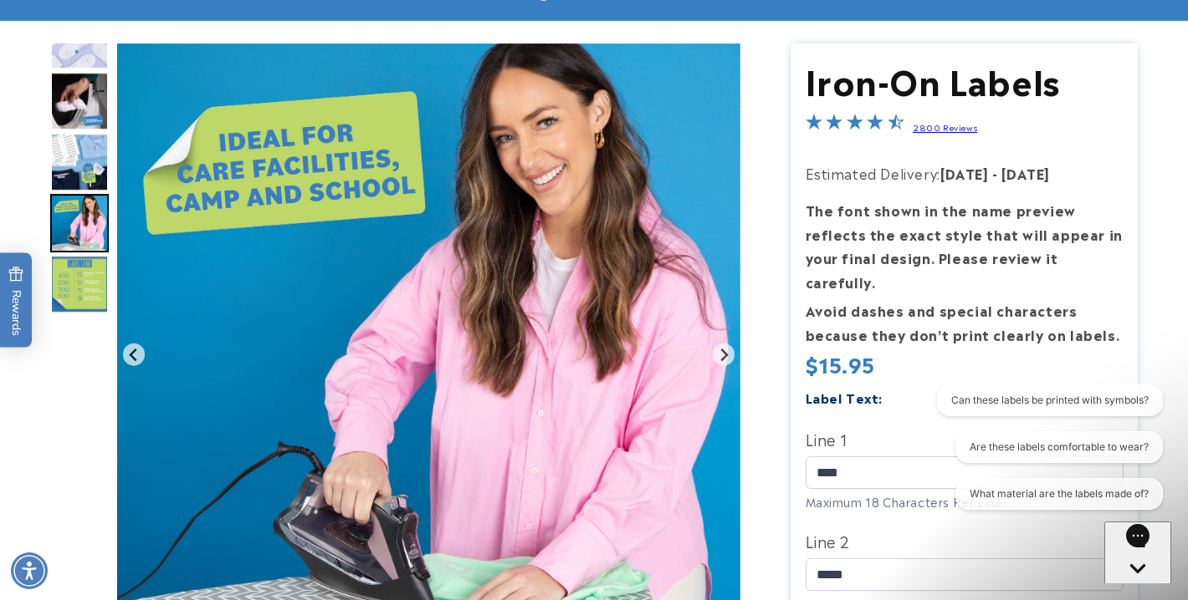
scroll to position [155, 0]
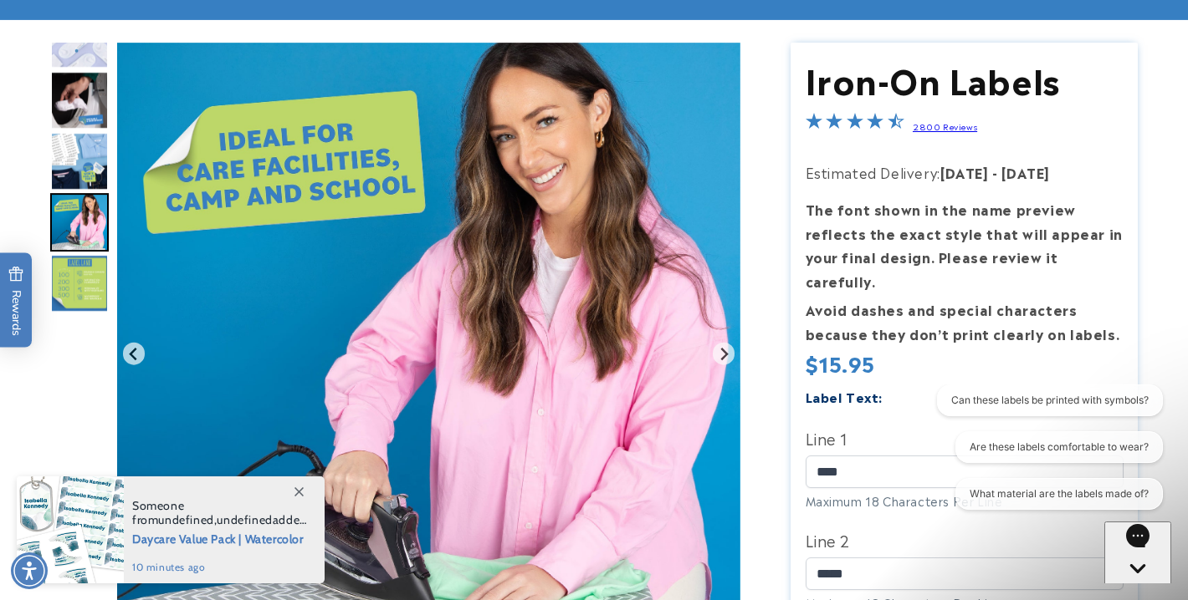
click at [84, 297] on img "Go to slide 11" at bounding box center [79, 283] width 59 height 59
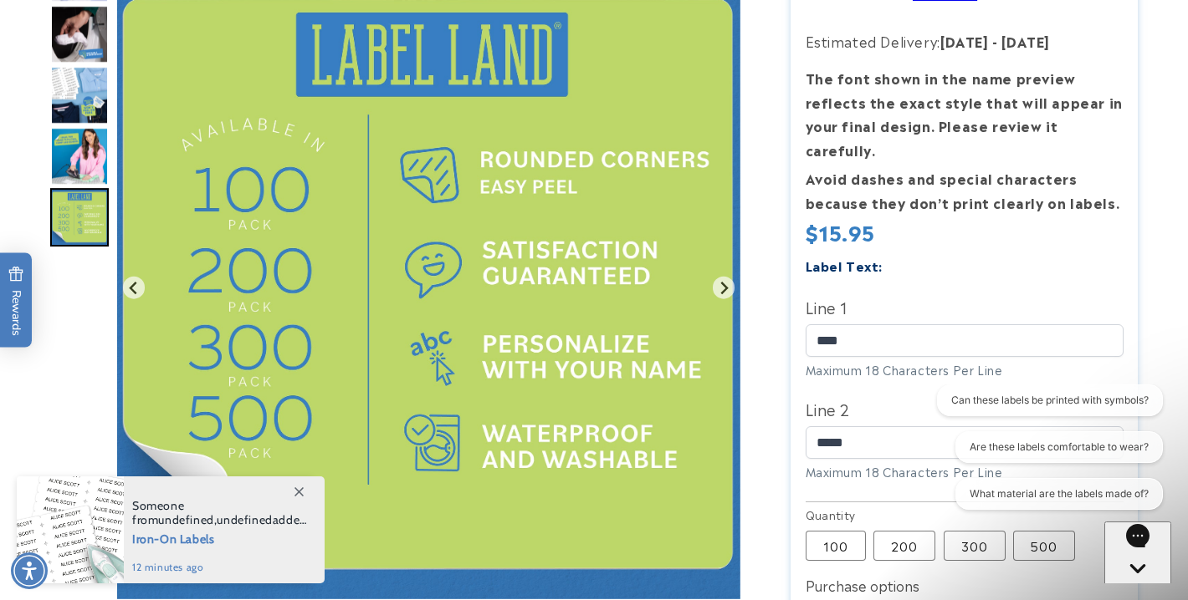
scroll to position [387, 0]
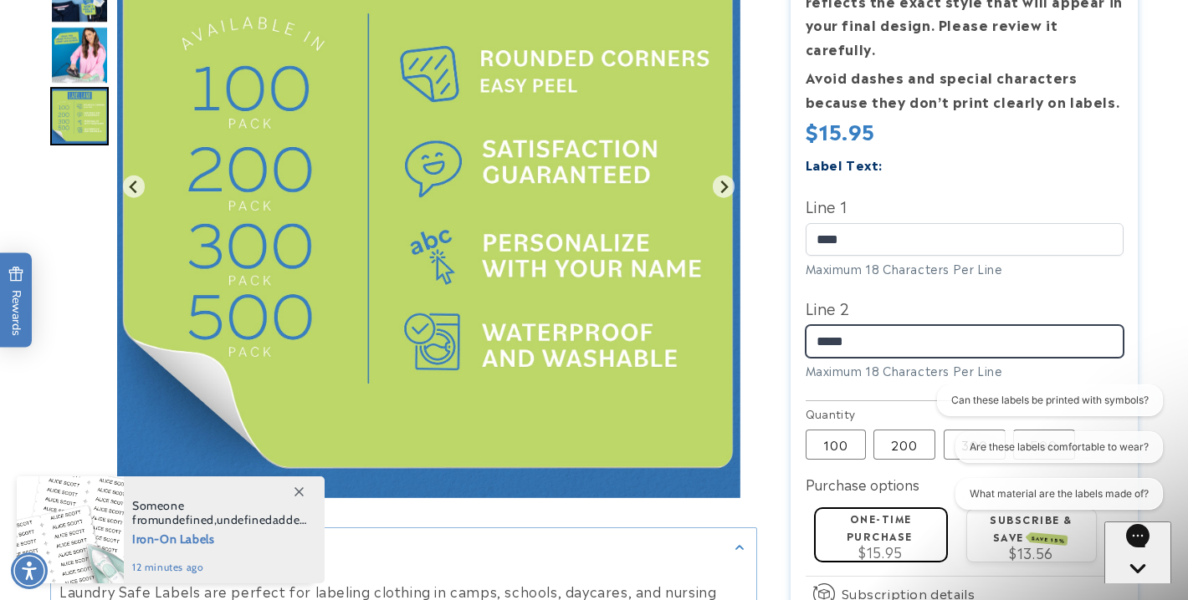
click at [847, 325] on input "*****" at bounding box center [964, 341] width 318 height 33
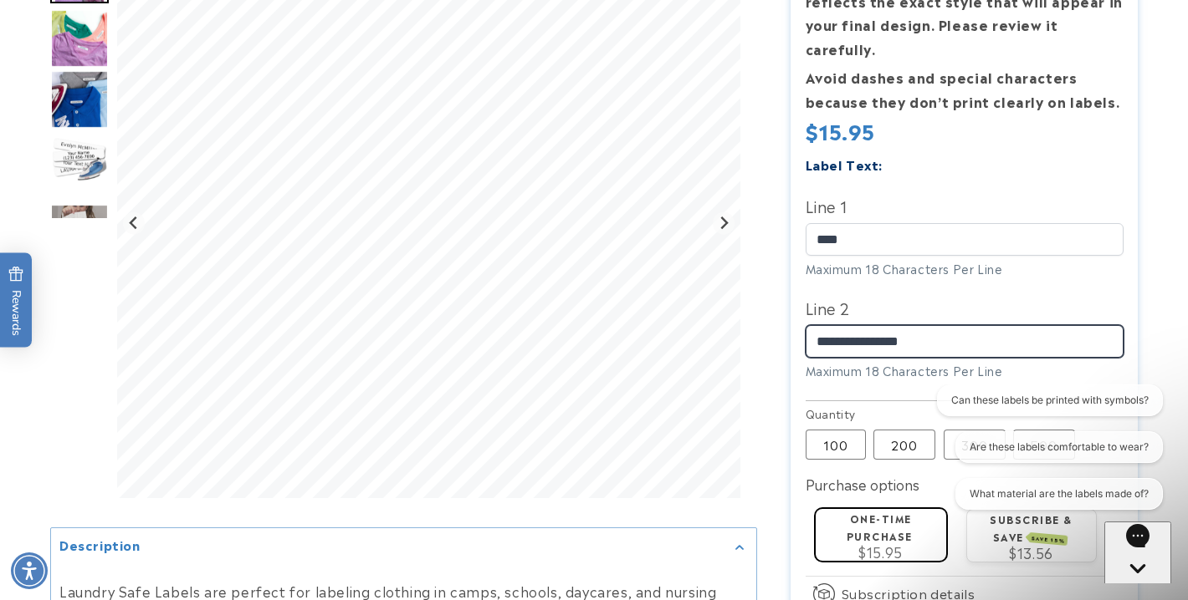
type input "**********"
click at [851, 369] on div "**********" at bounding box center [964, 275] width 318 height 244
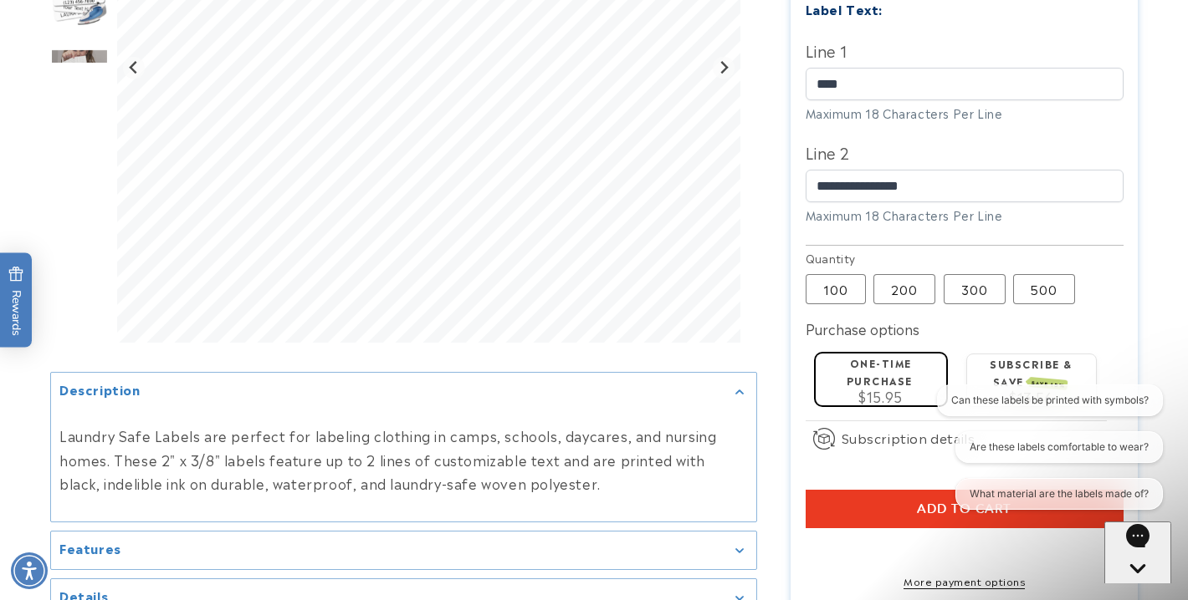
scroll to position [561, 0]
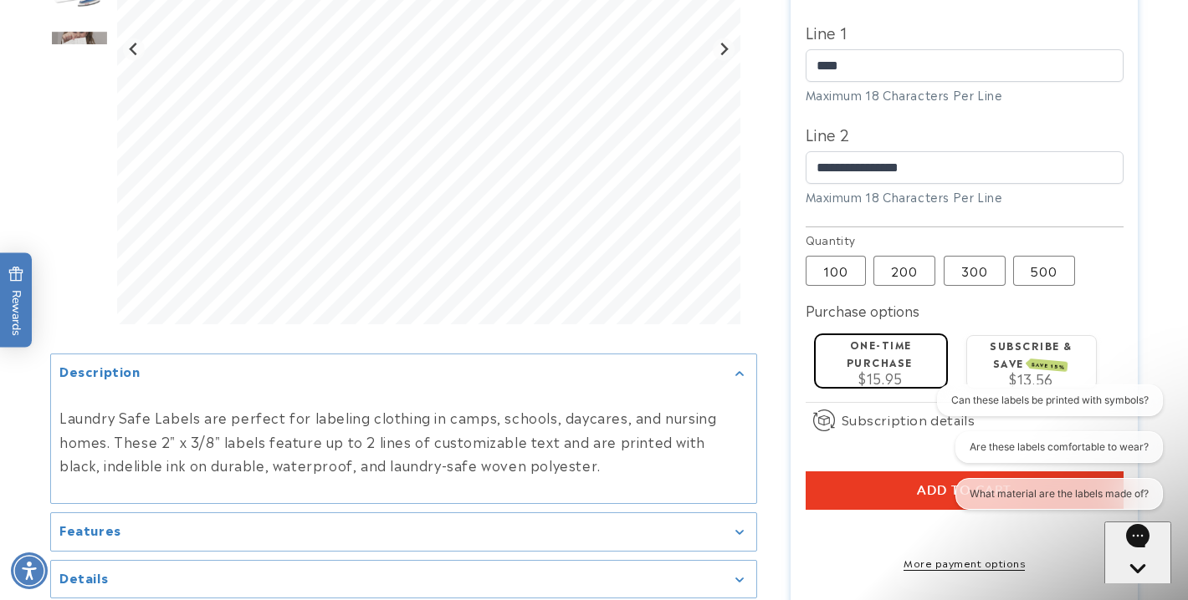
click at [874, 478] on button "Add to cart" at bounding box center [964, 491] width 318 height 38
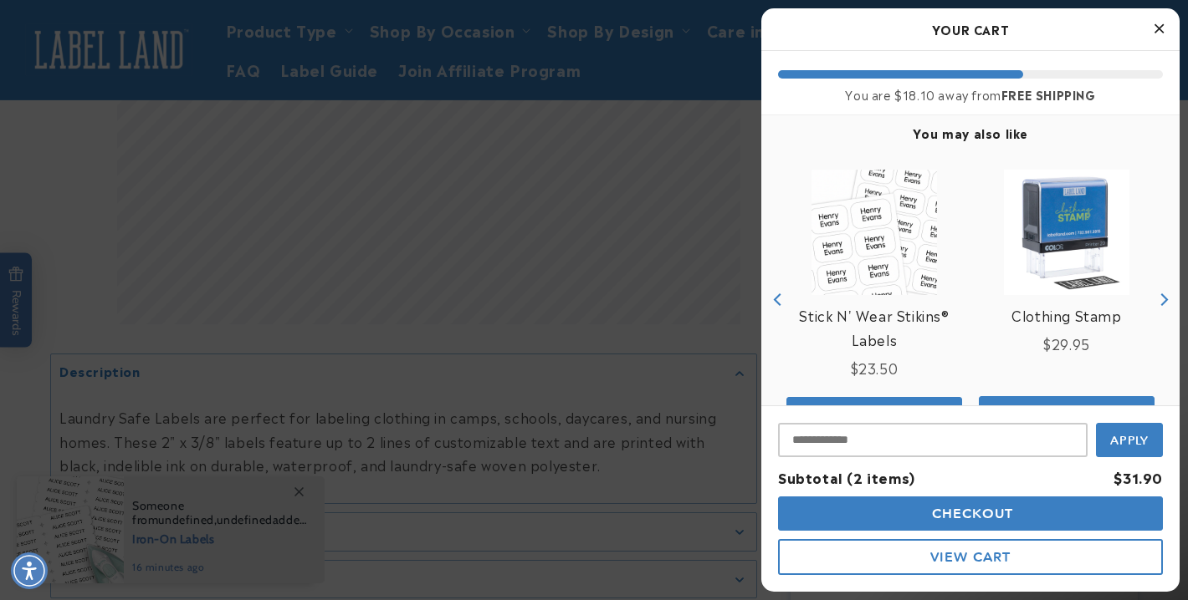
scroll to position [282, 0]
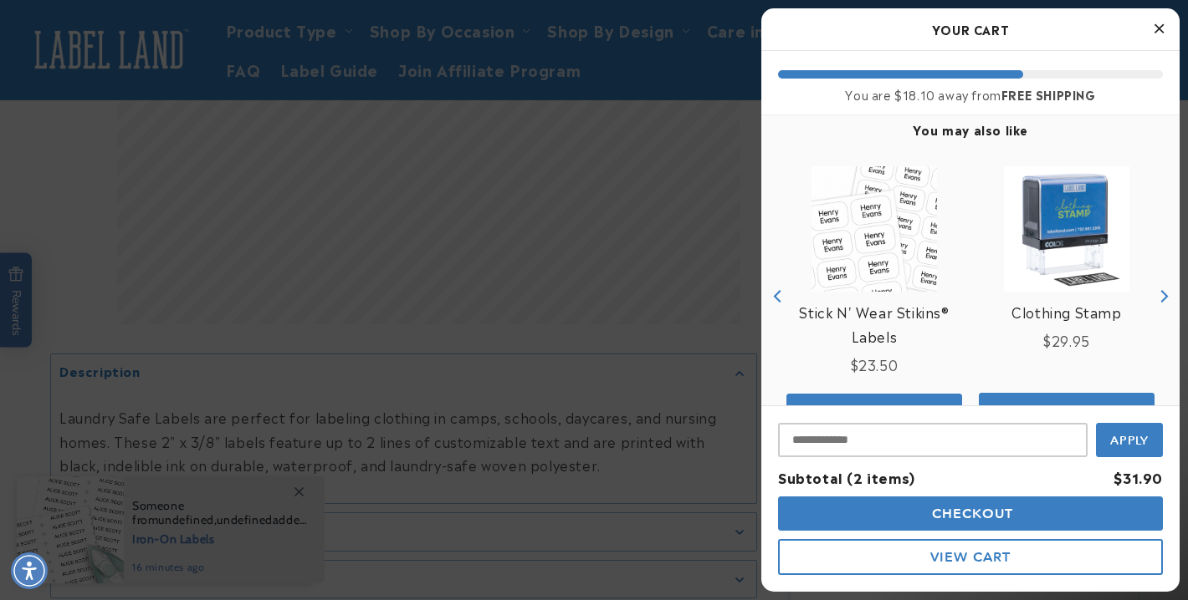
click at [750, 213] on div at bounding box center [594, 300] width 1188 height 600
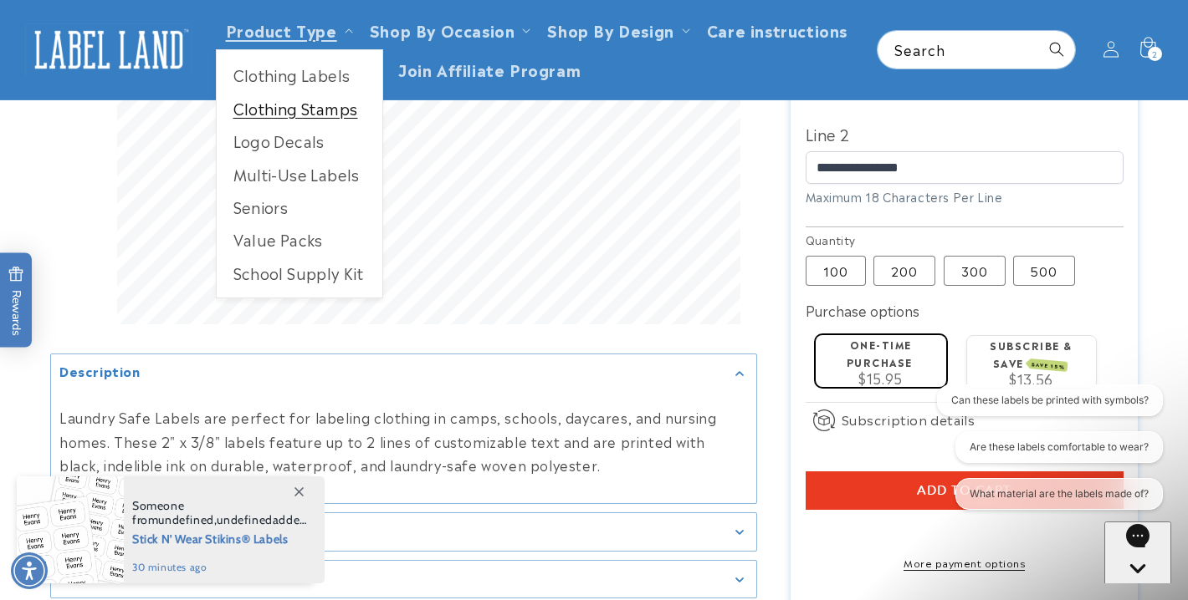
click at [268, 110] on link "Clothing Stamps" at bounding box center [300, 108] width 166 height 33
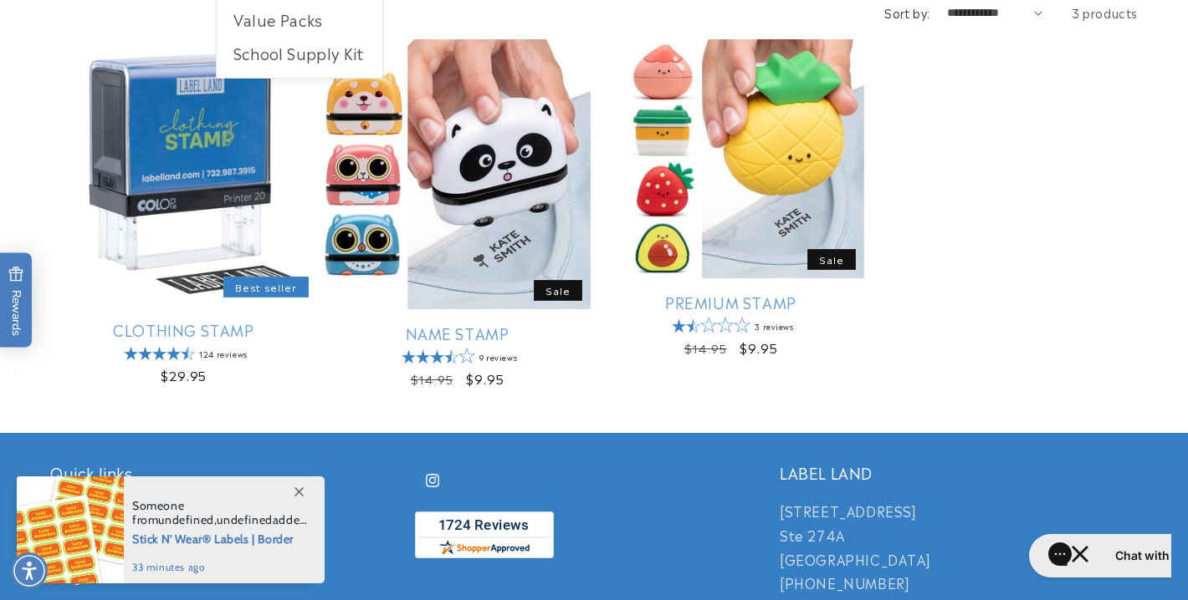
scroll to position [299, 0]
